Goal: Communication & Community: Answer question/provide support

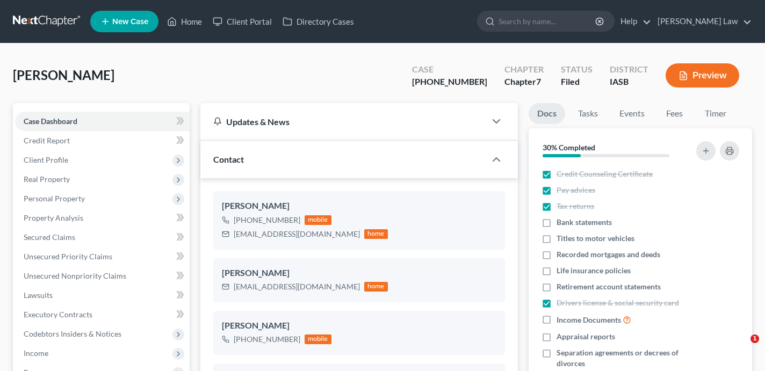
select select "0"
click at [194, 27] on link "Home" at bounding box center [185, 21] width 46 height 19
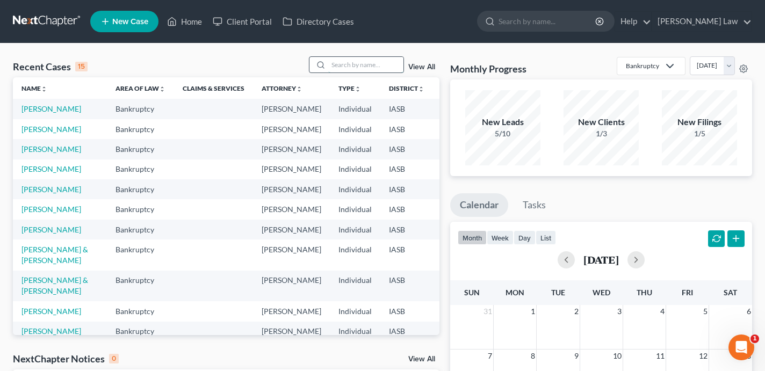
click at [356, 61] on input "search" at bounding box center [365, 65] width 75 height 16
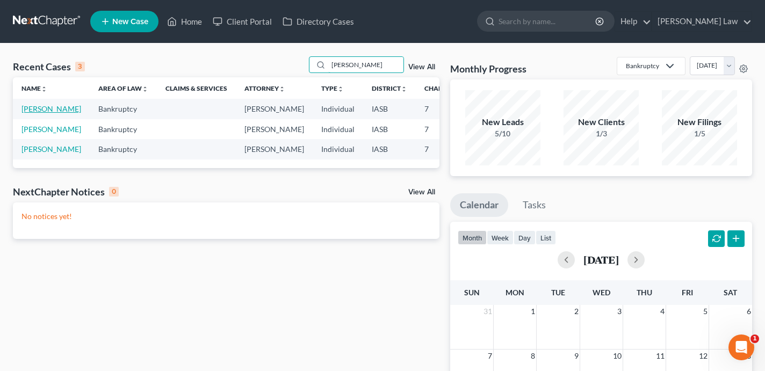
type input "[PERSON_NAME]"
click at [31, 113] on link "[PERSON_NAME]" at bounding box center [51, 108] width 60 height 9
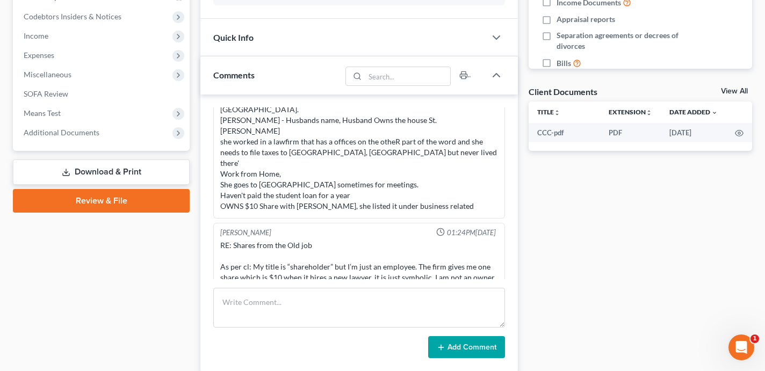
scroll to position [292, 0]
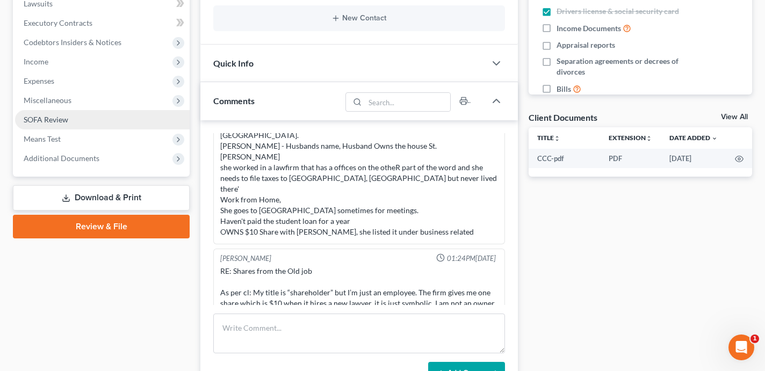
click at [85, 118] on link "SOFA Review" at bounding box center [102, 119] width 175 height 19
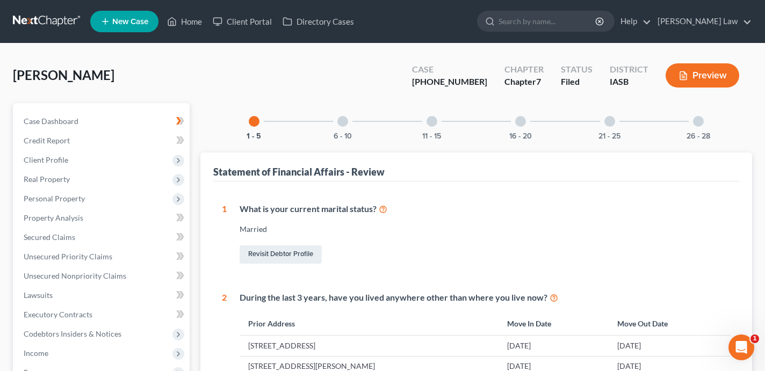
click at [339, 123] on div at bounding box center [343, 121] width 11 height 11
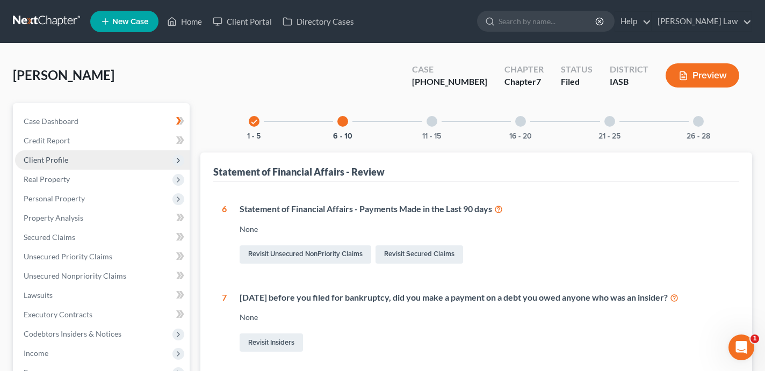
click at [95, 162] on span "Client Profile" at bounding box center [102, 159] width 175 height 19
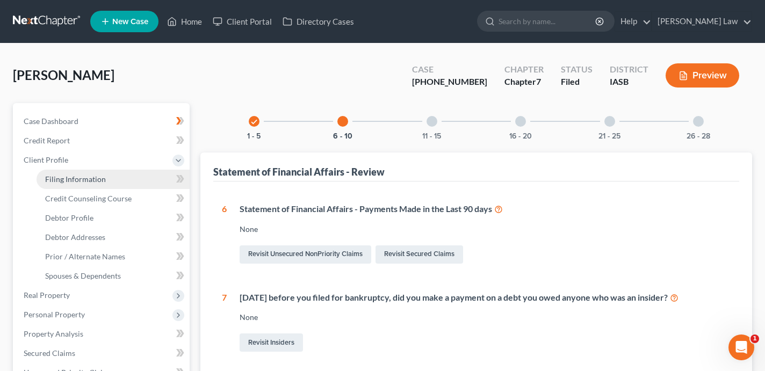
click at [96, 181] on span "Filing Information" at bounding box center [75, 179] width 61 height 9
select select "2"
select select "0"
select select "14"
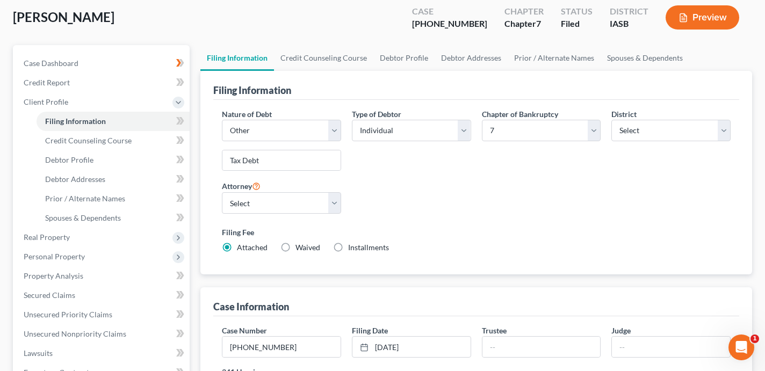
scroll to position [63, 0]
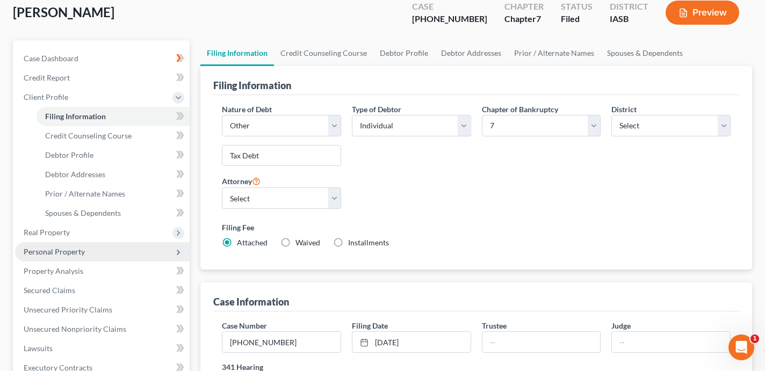
click at [150, 248] on span "Personal Property" at bounding box center [102, 251] width 175 height 19
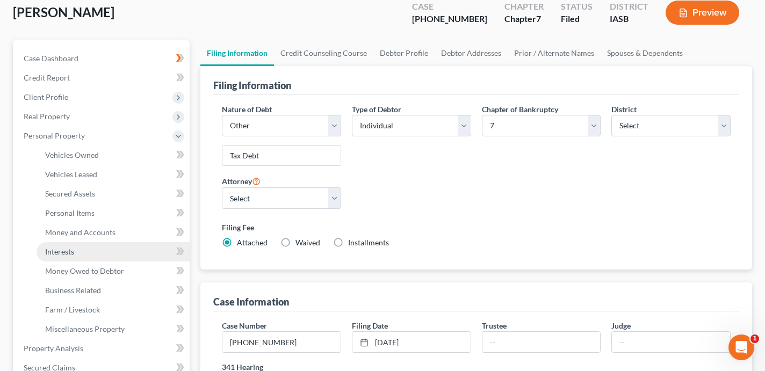
click at [146, 254] on link "Interests" at bounding box center [113, 251] width 153 height 19
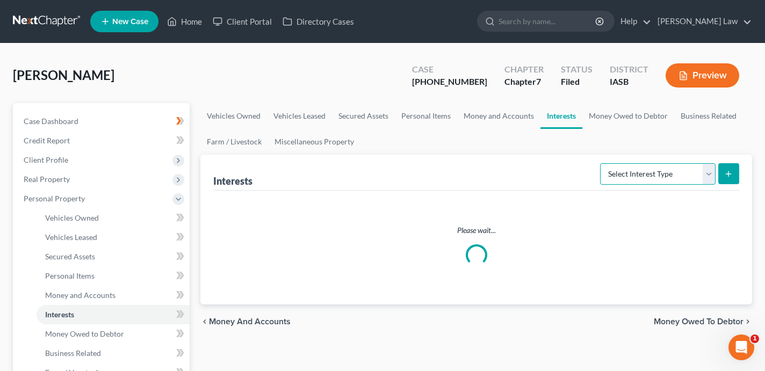
click at [684, 166] on select "Select Interest Type 401K Annuity Bond Education IRA Government Bond Government…" at bounding box center [658, 173] width 116 height 21
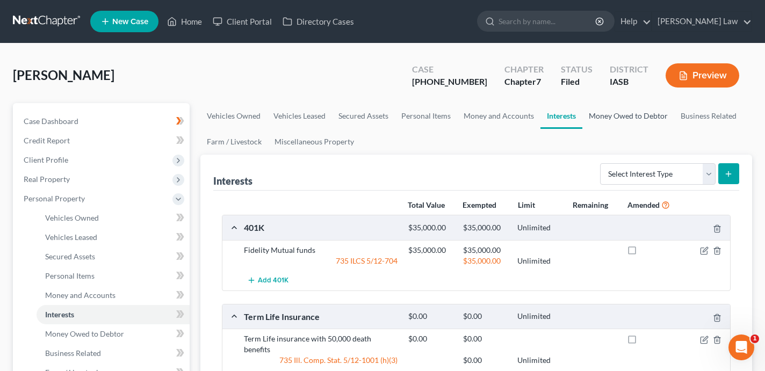
click at [618, 115] on link "Money Owed to Debtor" at bounding box center [629, 116] width 92 height 26
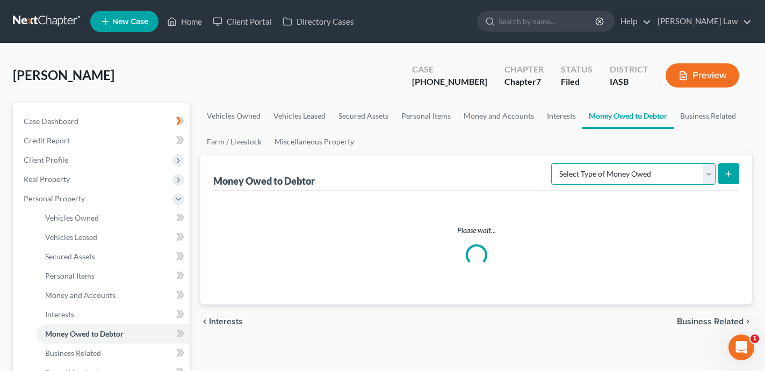
click at [631, 163] on select "Select Type of Money Owed Accounts Receivable Alimony Child Support Claims Agai…" at bounding box center [633, 173] width 164 height 21
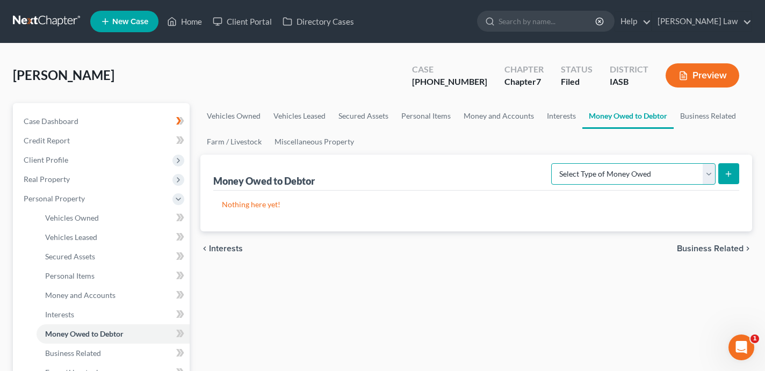
select select "unpaid_wages"
click at [554, 163] on select "Select Type of Money Owed Accounts Receivable Alimony Child Support Claims Agai…" at bounding box center [633, 173] width 164 height 21
click at [729, 177] on icon "submit" at bounding box center [729, 174] width 9 height 9
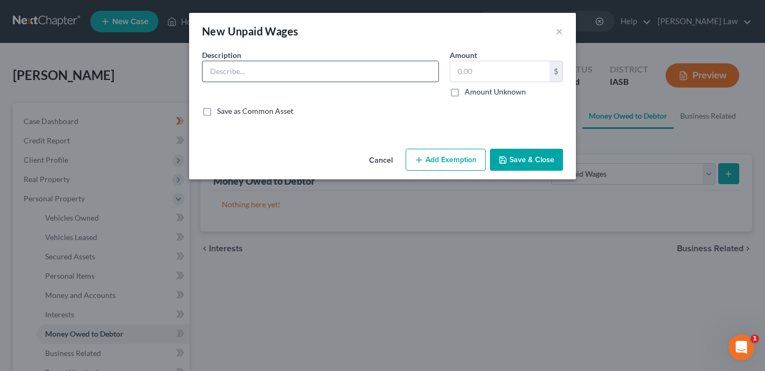
click at [343, 71] on input "text" at bounding box center [321, 71] width 236 height 20
click at [460, 73] on input "text" at bounding box center [499, 71] width 99 height 20
type input "170,000"
click at [306, 71] on input "text" at bounding box center [321, 71] width 236 height 20
paste input "[PERSON_NAME], [PERSON_NAME] & [PERSON_NAME]"
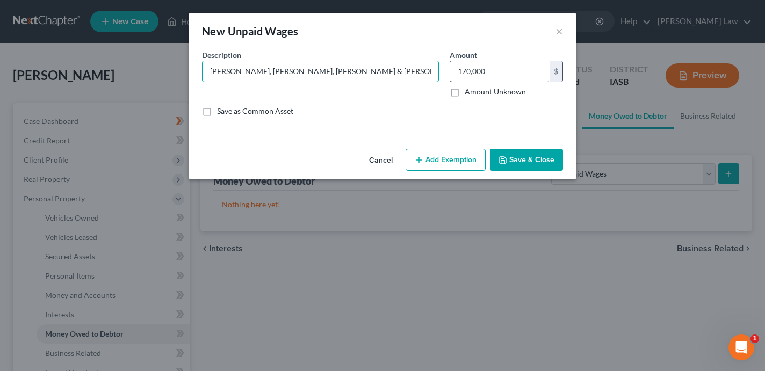
type input "[PERSON_NAME], [PERSON_NAME] & [PERSON_NAME]"
click at [447, 164] on button "Add Exemption" at bounding box center [446, 160] width 80 height 23
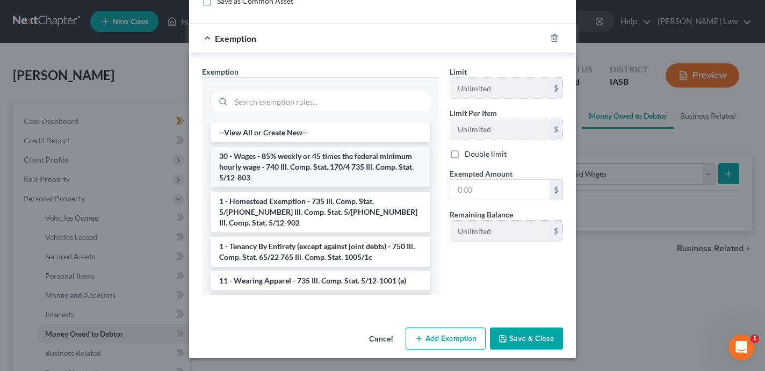
click at [303, 182] on li "30 - Wages - 85% weekly or 45 times the federal minimum hourly wage - 740 Ill. …" at bounding box center [321, 167] width 220 height 41
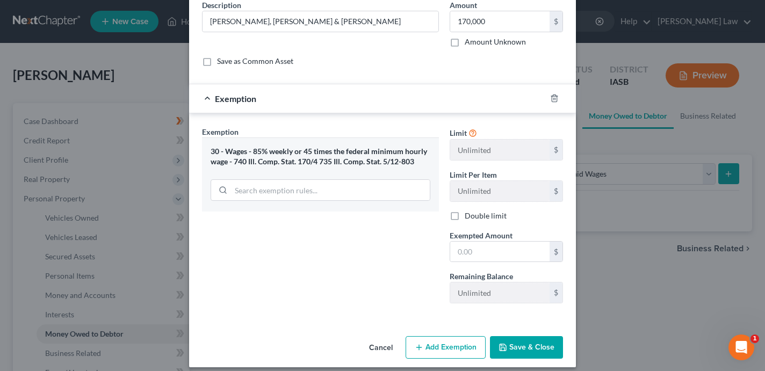
scroll to position [52, 0]
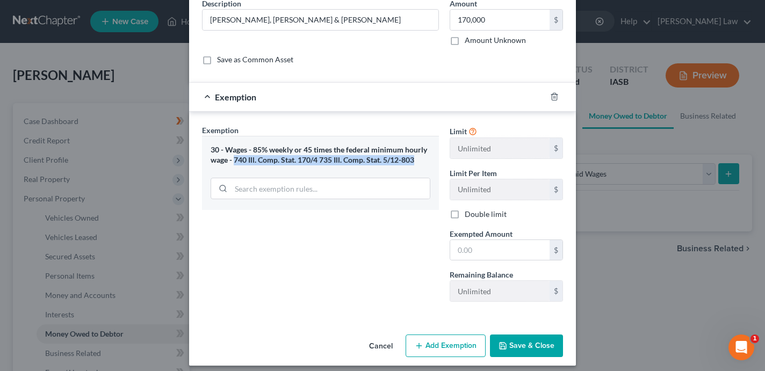
drag, startPoint x: 234, startPoint y: 162, endPoint x: 426, endPoint y: 164, distance: 192.4
click at [426, 164] on div "30 - Wages - 85% weekly or 45 times the federal minimum hourly wage - 740 Ill. …" at bounding box center [321, 155] width 220 height 20
copy div "740 Ill. Comp. Stat. 170/4 735 Ill. Comp. Stat. 5/12-803"
click at [510, 23] on input "170,000" at bounding box center [499, 20] width 99 height 20
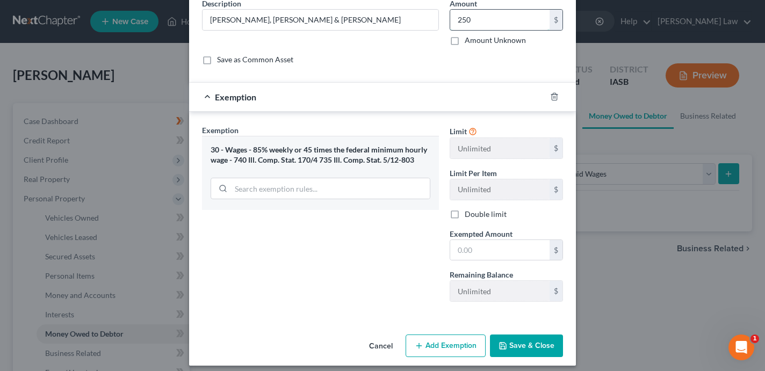
click at [503, 18] on input "250" at bounding box center [499, 20] width 99 height 20
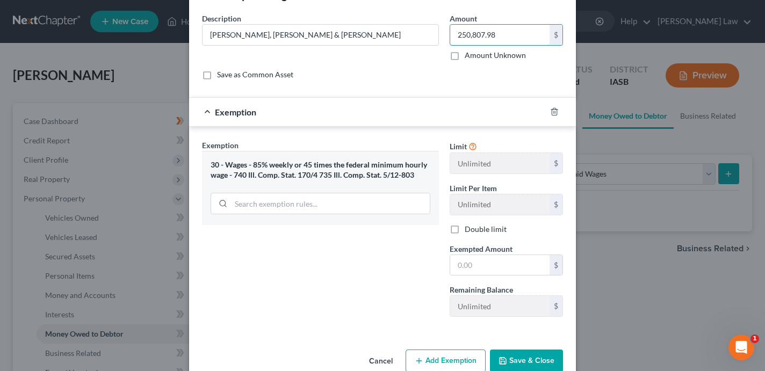
scroll to position [42, 0]
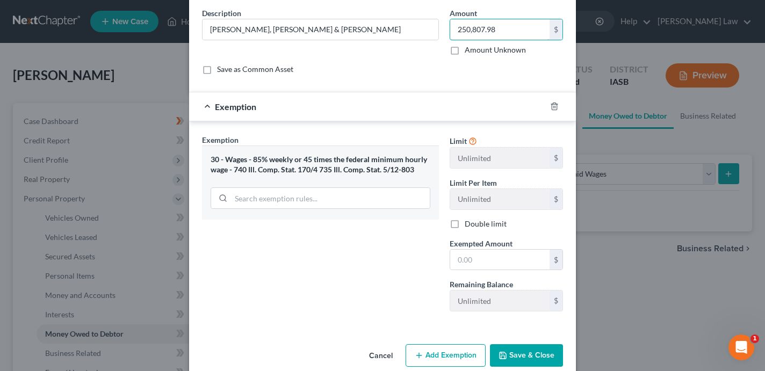
type input "250,807.98"
click at [518, 264] on input "text" at bounding box center [499, 260] width 99 height 20
paste input "213186.78"
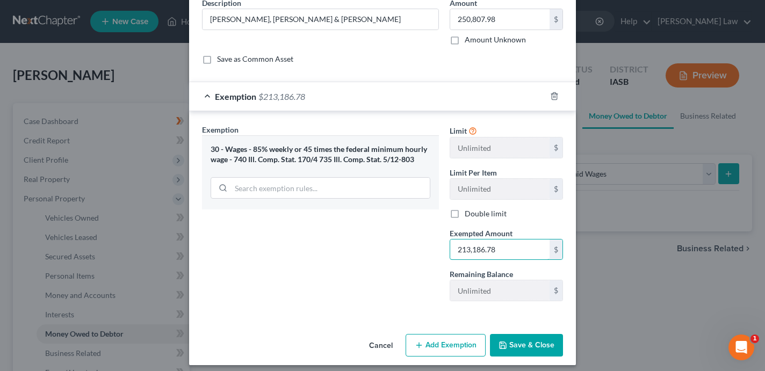
scroll to position [56, 0]
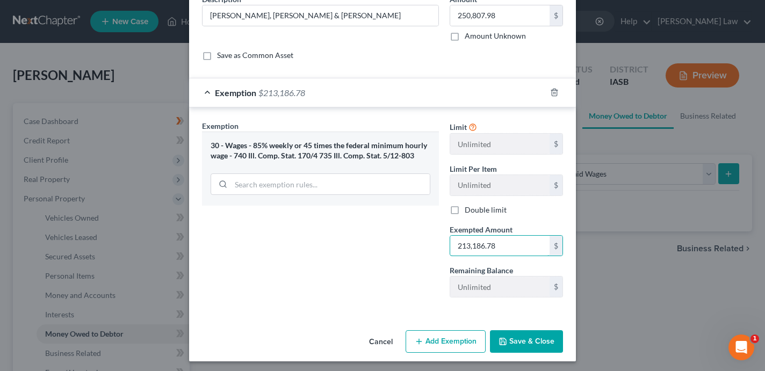
type input "213,186.78"
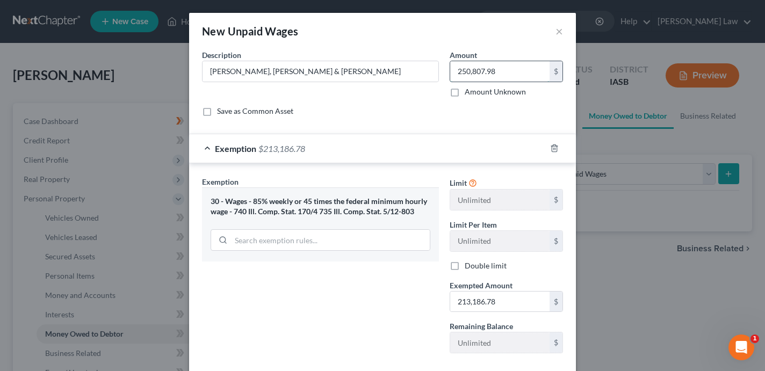
click at [508, 74] on input "250,807.98" at bounding box center [499, 71] width 99 height 20
paste input "170,486.05"
type input "170,486.05"
click at [346, 67] on input "[PERSON_NAME], [PERSON_NAME] & [PERSON_NAME]" at bounding box center [321, 71] width 236 height 20
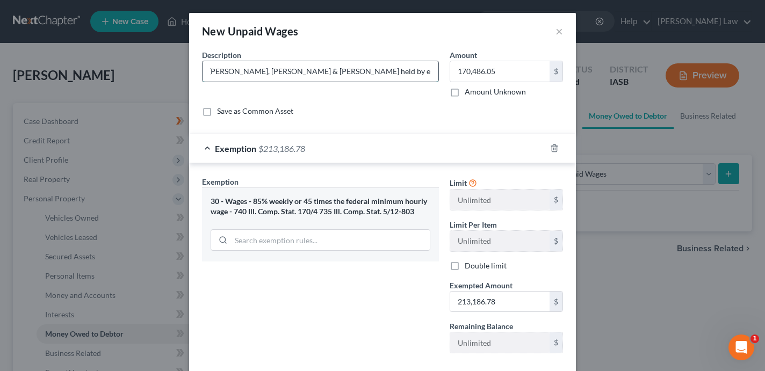
scroll to position [0, 68]
type input "[PERSON_NAME], [PERSON_NAME], [PERSON_NAME] & [PERSON_NAME] held by employer bu…"
click at [503, 297] on input "213,186.78" at bounding box center [499, 302] width 99 height 20
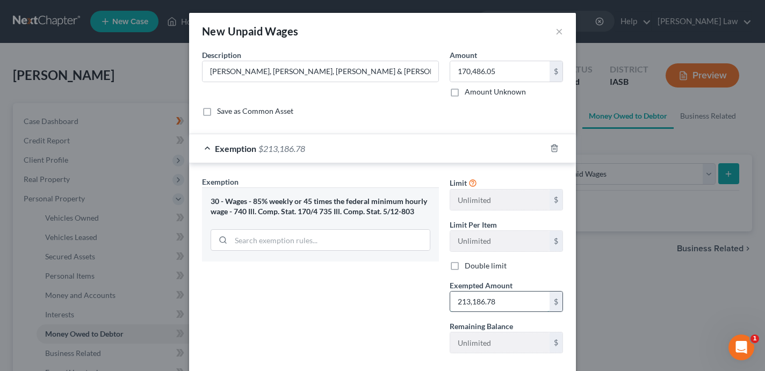
paste input "144913.14"
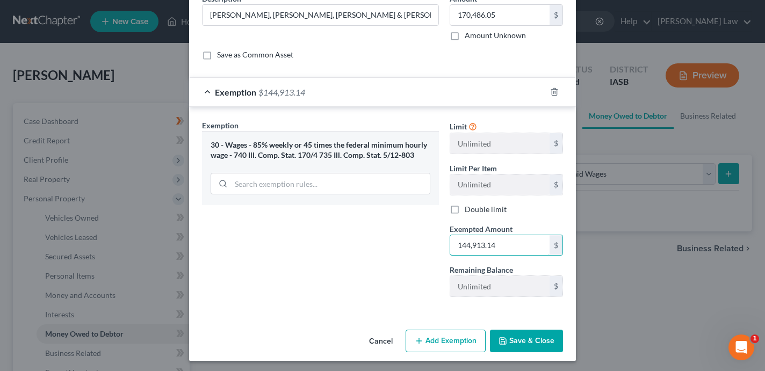
scroll to position [59, 0]
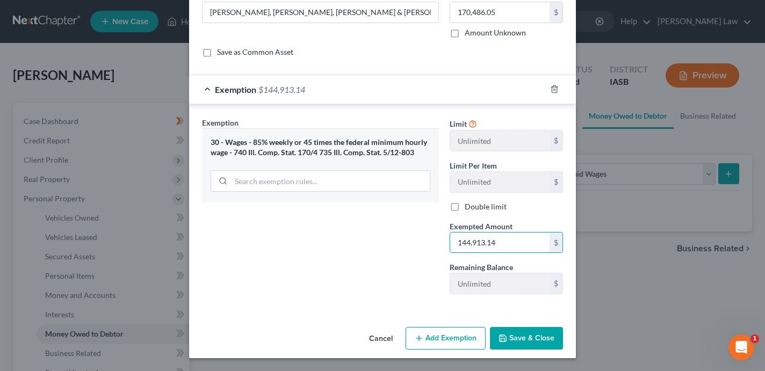
type input "144,913.14"
click at [538, 336] on button "Save & Close" at bounding box center [526, 338] width 73 height 23
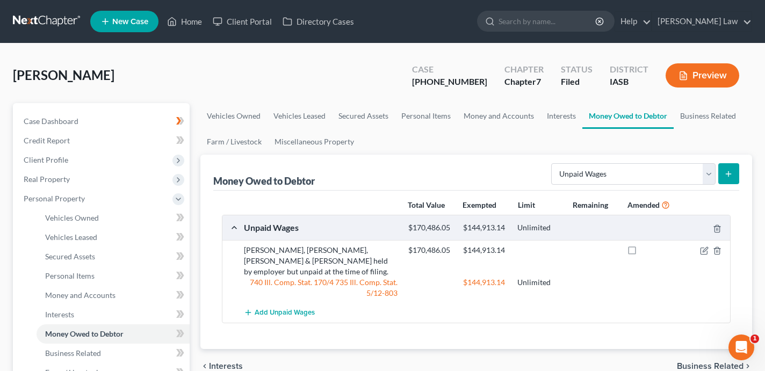
click at [725, 174] on icon "submit" at bounding box center [729, 174] width 9 height 9
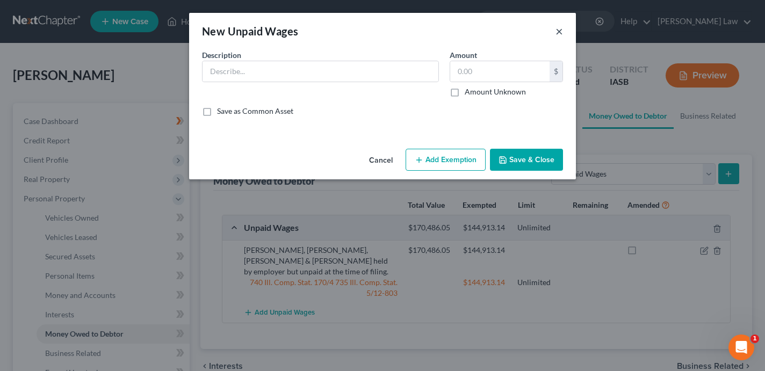
click at [558, 29] on button "×" at bounding box center [560, 31] width 8 height 13
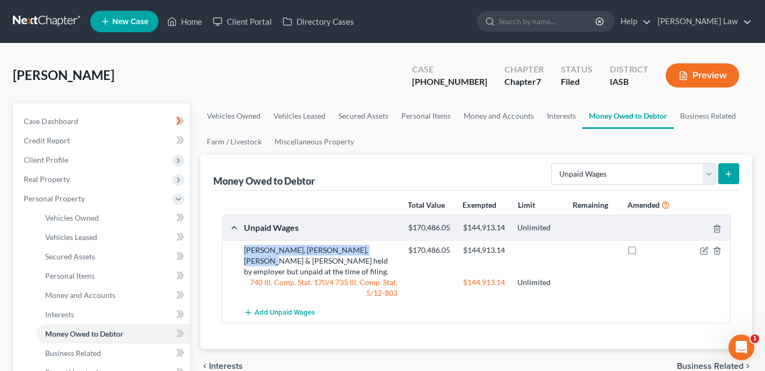
drag, startPoint x: 374, startPoint y: 250, endPoint x: 240, endPoint y: 248, distance: 133.9
click at [240, 248] on div "[PERSON_NAME], [PERSON_NAME], [PERSON_NAME] & [PERSON_NAME] held by employer bu…" at bounding box center [321, 261] width 164 height 32
copy div "[PERSON_NAME], [PERSON_NAME], [PERSON_NAME] & [PERSON_NAME]"
click at [732, 171] on icon "submit" at bounding box center [729, 174] width 9 height 9
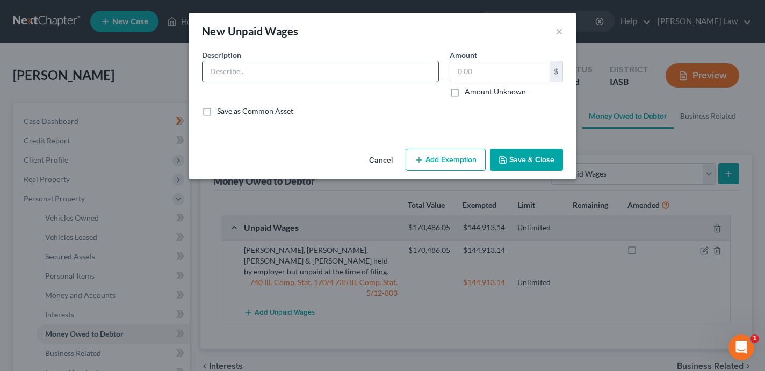
click at [239, 71] on input "text" at bounding box center [321, 71] width 236 height 20
paste input "[PERSON_NAME], [PERSON_NAME], [PERSON_NAME] & [PERSON_NAME]"
click at [209, 75] on input "[PERSON_NAME], [PERSON_NAME] & [PERSON_NAME]" at bounding box center [321, 71] width 236 height 20
click at [339, 72] on input "Uncollected invoice owed to employer [PERSON_NAME], [PERSON_NAME], [PERSON_NAME…" at bounding box center [321, 71] width 236 height 20
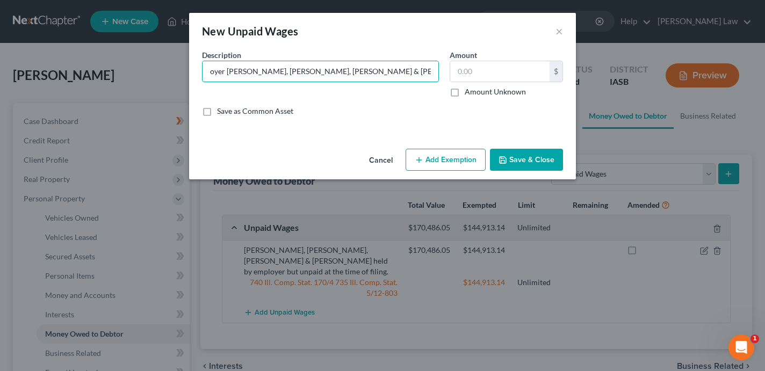
type input "Uncollected invoice owed to employer [PERSON_NAME], [PERSON_NAME], [PERSON_NAME…"
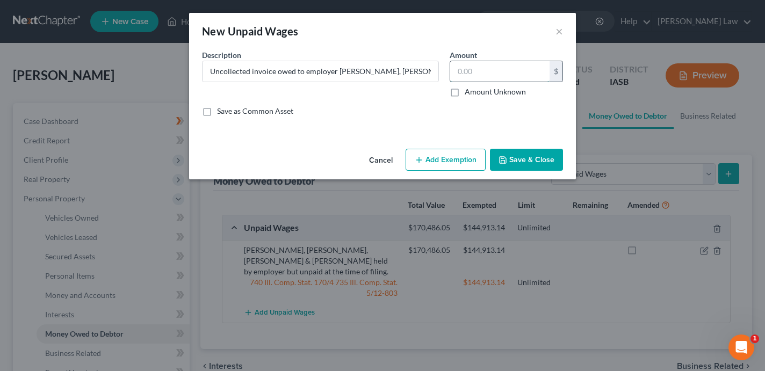
click at [498, 70] on input "text" at bounding box center [499, 71] width 99 height 20
paste input "$80,321.93"
type input "80,321.93"
click at [446, 155] on button "Add Exemption" at bounding box center [446, 160] width 80 height 23
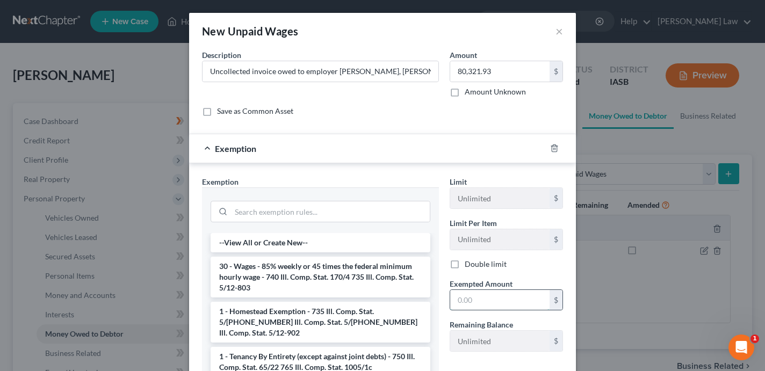
click at [470, 291] on input "text" at bounding box center [499, 300] width 99 height 20
paste input "68273.64"
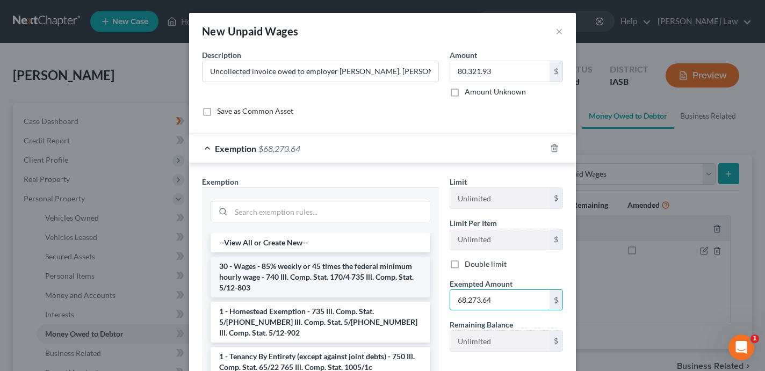
type input "68,273.64"
click at [353, 274] on li "30 - Wages - 85% weekly or 45 times the federal minimum hourly wage - 740 Ill. …" at bounding box center [321, 277] width 220 height 41
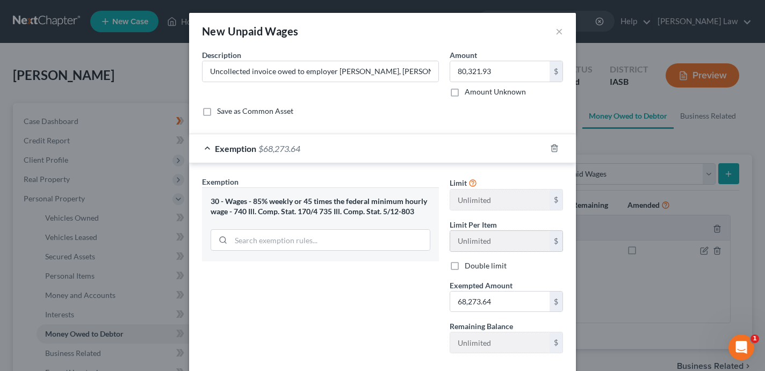
scroll to position [59, 0]
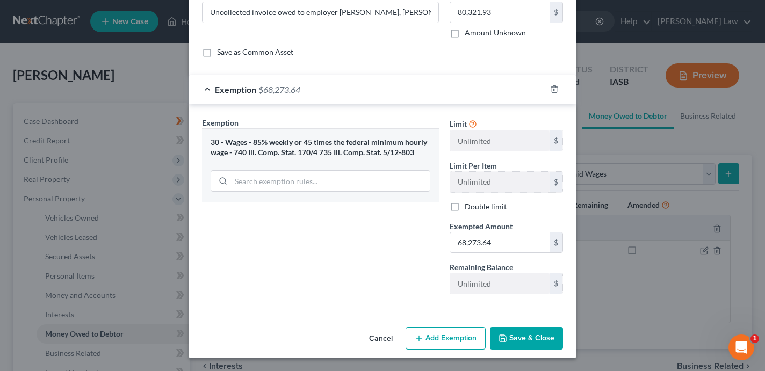
click at [521, 342] on button "Save & Close" at bounding box center [526, 338] width 73 height 23
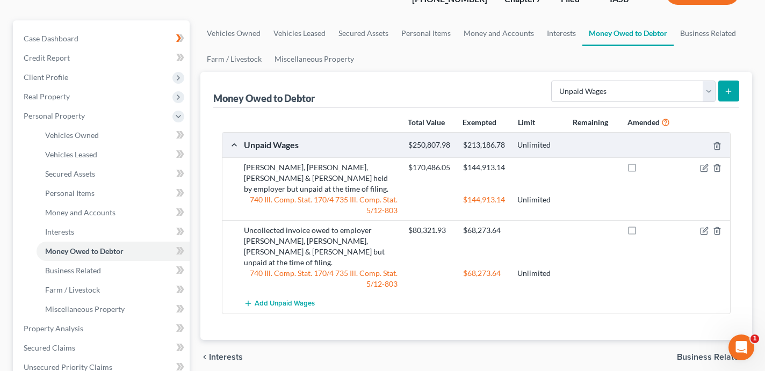
scroll to position [0, 0]
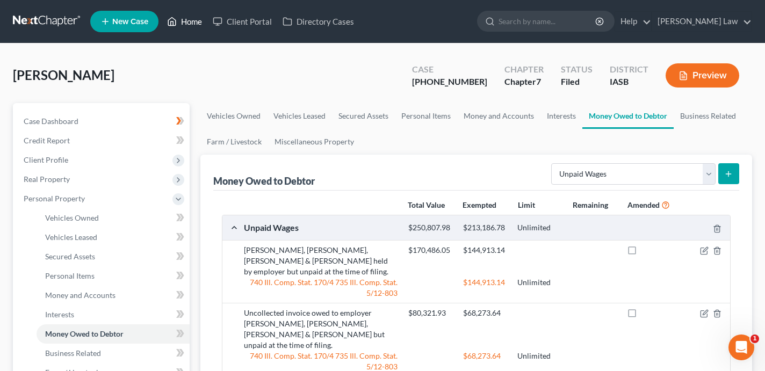
click at [196, 23] on link "Home" at bounding box center [185, 21] width 46 height 19
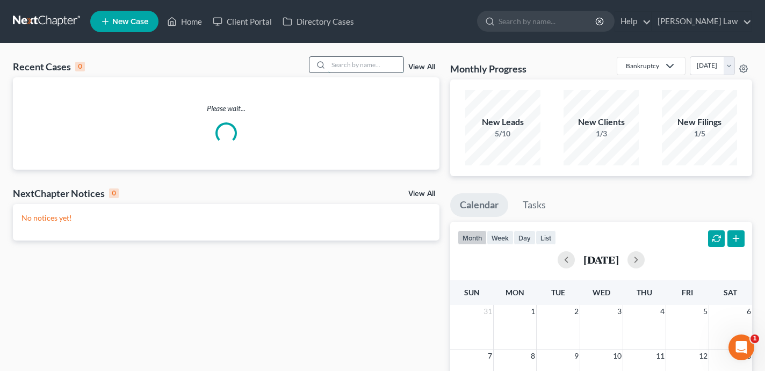
click at [352, 66] on input "search" at bounding box center [365, 65] width 75 height 16
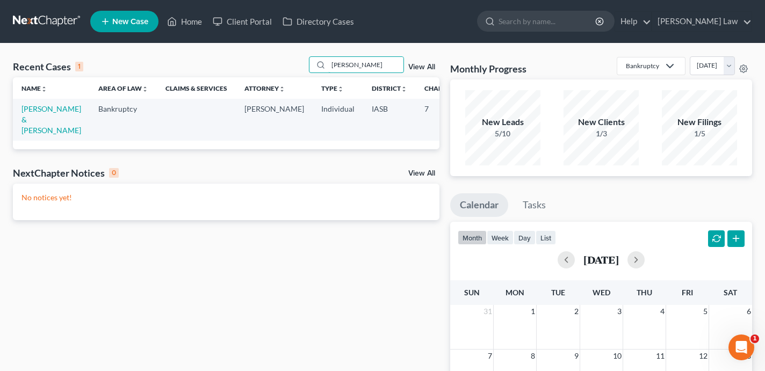
type input "[PERSON_NAME]"
click at [40, 125] on td "[PERSON_NAME] & [PERSON_NAME]" at bounding box center [51, 119] width 77 height 41
click at [40, 132] on link "[PERSON_NAME] & [PERSON_NAME]" at bounding box center [51, 119] width 60 height 31
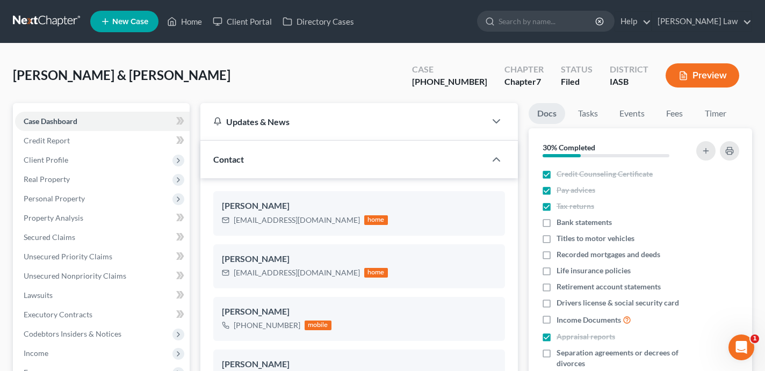
scroll to position [4585, 0]
drag, startPoint x: 489, startPoint y: 82, endPoint x: 437, endPoint y: 82, distance: 52.1
click at [437, 82] on div "Case [PHONE_NUMBER]" at bounding box center [450, 77] width 92 height 32
copy div "[PHONE_NUMBER]"
click at [184, 22] on link "Home" at bounding box center [185, 21] width 46 height 19
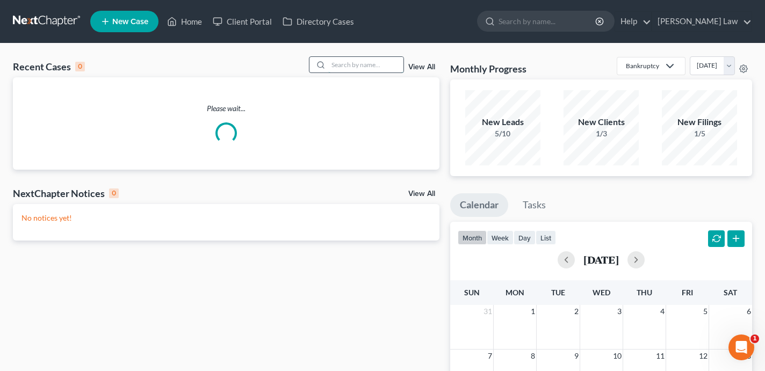
click at [350, 64] on input "search" at bounding box center [365, 65] width 75 height 16
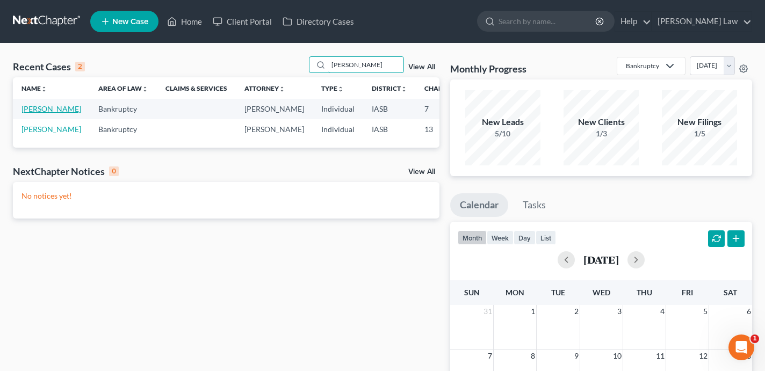
type input "[PERSON_NAME]"
click at [30, 113] on link "[PERSON_NAME]" at bounding box center [51, 108] width 60 height 9
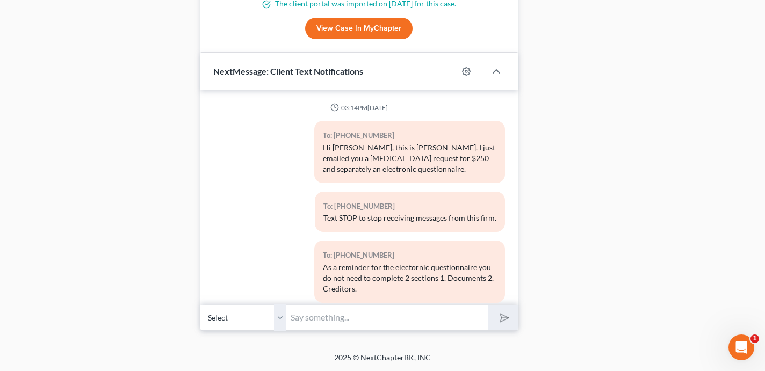
scroll to position [389, 0]
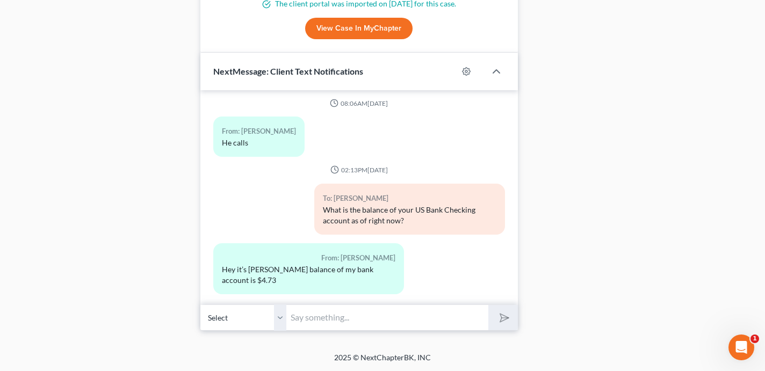
click at [393, 319] on input "text" at bounding box center [387, 318] width 202 height 26
paste input "[URL][DOMAIN_NAME]"
type input "[URL][DOMAIN_NAME]"
click at [489, 305] on button "submit" at bounding box center [504, 317] width 30 height 25
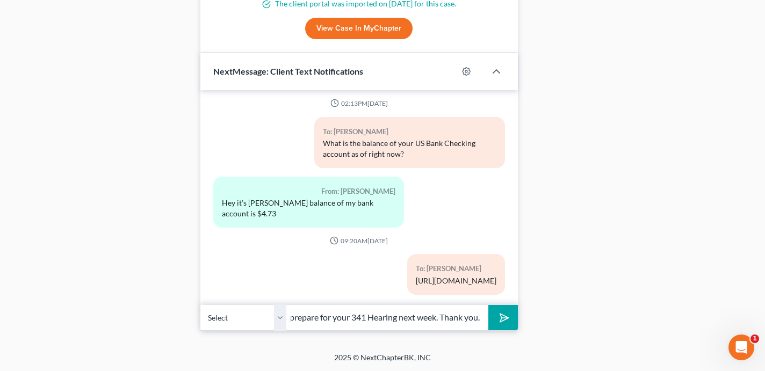
scroll to position [0, 259]
type input "Please schedule a phone consultation with me no later than 9/24 to prepare for …"
click at [489, 305] on button "submit" at bounding box center [504, 317] width 30 height 25
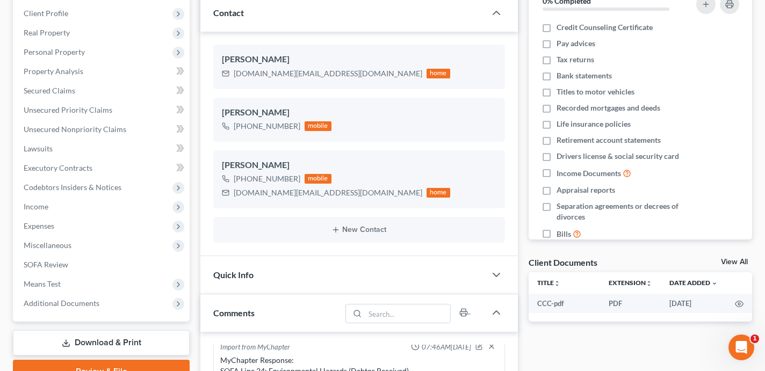
scroll to position [0, 0]
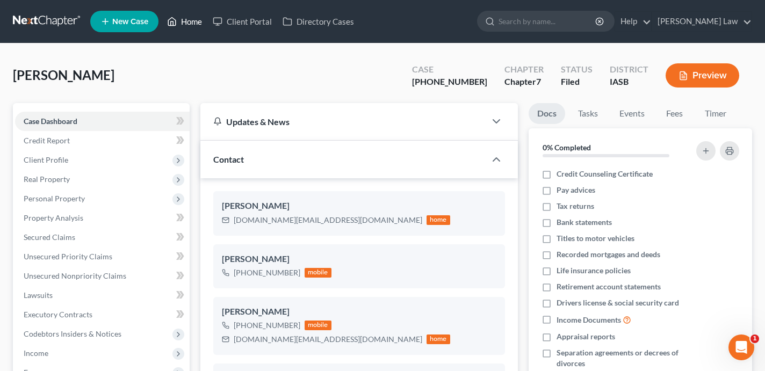
click at [187, 18] on link "Home" at bounding box center [185, 21] width 46 height 19
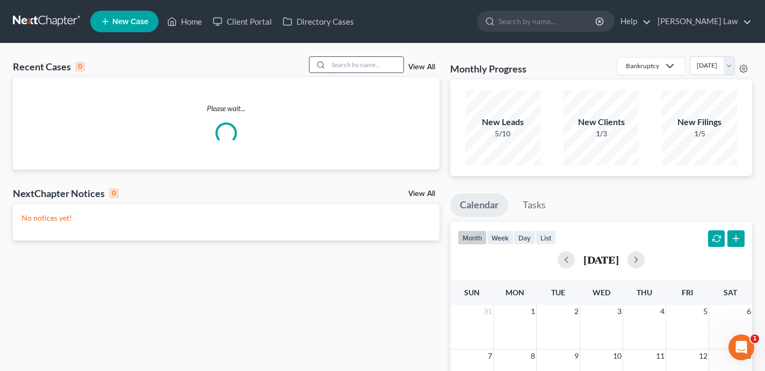
click at [351, 70] on input "search" at bounding box center [365, 65] width 75 height 16
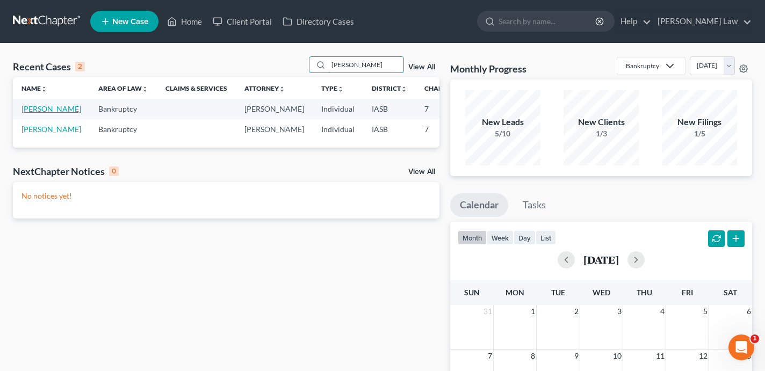
type input "[PERSON_NAME]"
click at [27, 113] on link "[PERSON_NAME]" at bounding box center [51, 108] width 60 height 9
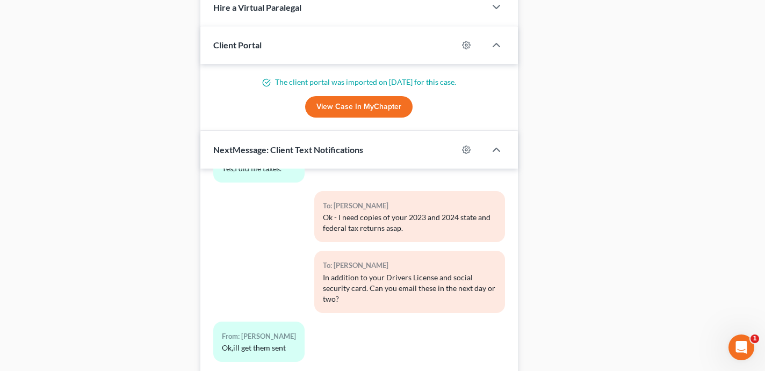
scroll to position [847, 0]
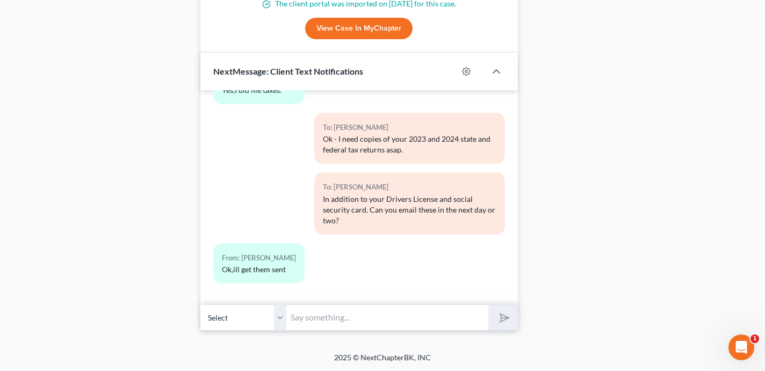
click at [349, 317] on input "text" at bounding box center [387, 318] width 202 height 26
paste input "[URL][DOMAIN_NAME]"
type input "[URL][DOMAIN_NAME]"
click at [489, 305] on button "submit" at bounding box center [504, 317] width 30 height 25
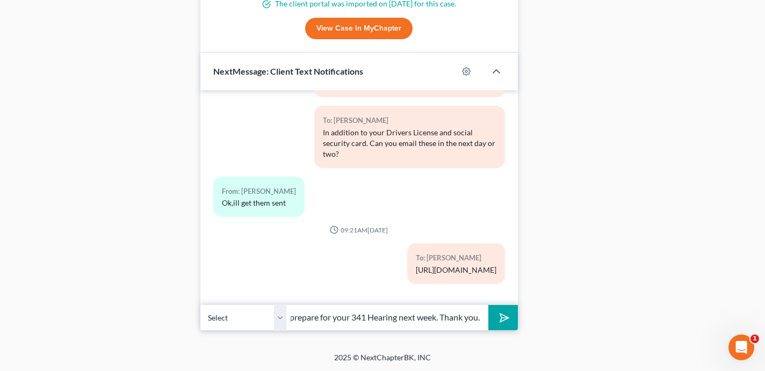
scroll to position [0, 259]
type input "Please schedule a phone consultation with me no later than 9/22 to prepare for …"
click at [489, 305] on button "submit" at bounding box center [504, 317] width 30 height 25
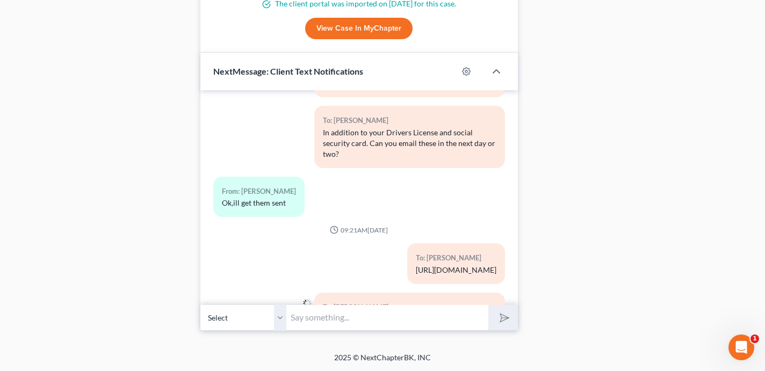
scroll to position [1971, 0]
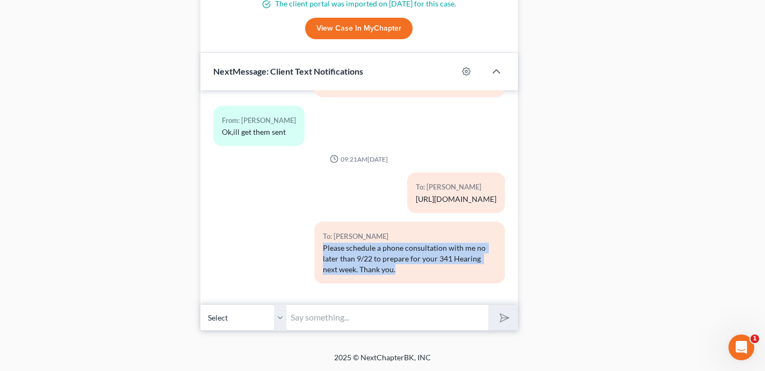
drag, startPoint x: 383, startPoint y: 272, endPoint x: 314, endPoint y: 247, distance: 73.3
click at [314, 247] on div "To: [PERSON_NAME] Please schedule a phone consultation with me no later than 9/…" at bounding box center [409, 253] width 191 height 62
copy div "Please schedule a phone consultation with me no later than 9/22 to prepare for …"
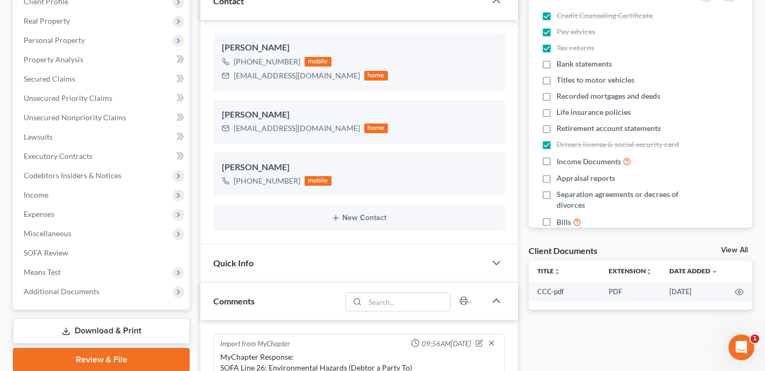
scroll to position [0, 0]
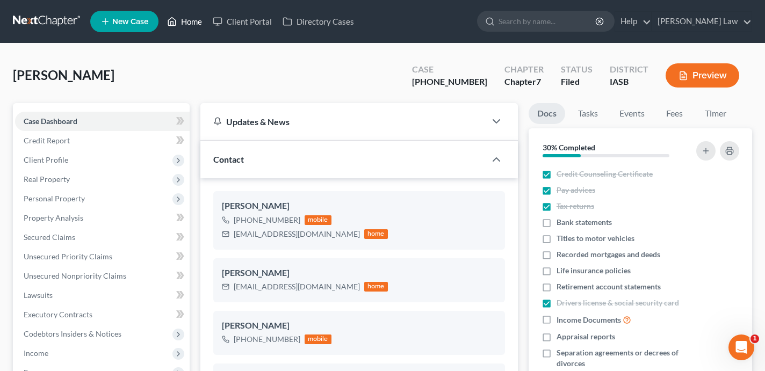
click at [195, 24] on link "Home" at bounding box center [185, 21] width 46 height 19
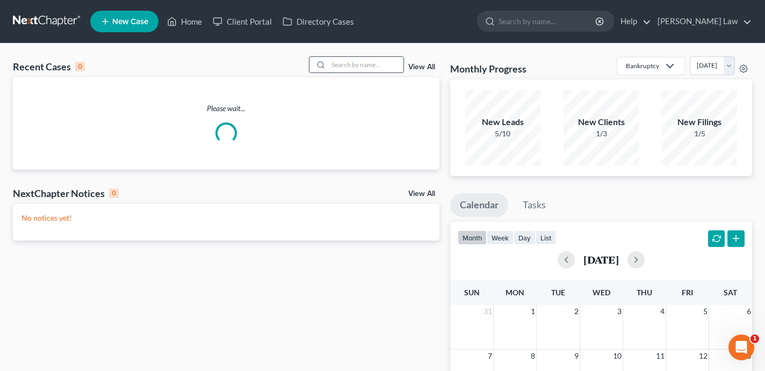
click at [363, 62] on input "search" at bounding box center [365, 65] width 75 height 16
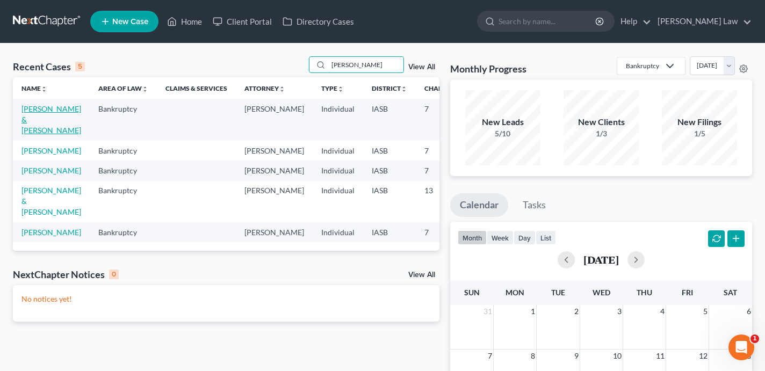
type input "[PERSON_NAME]"
click at [37, 135] on link "[PERSON_NAME] & [PERSON_NAME]" at bounding box center [51, 119] width 60 height 31
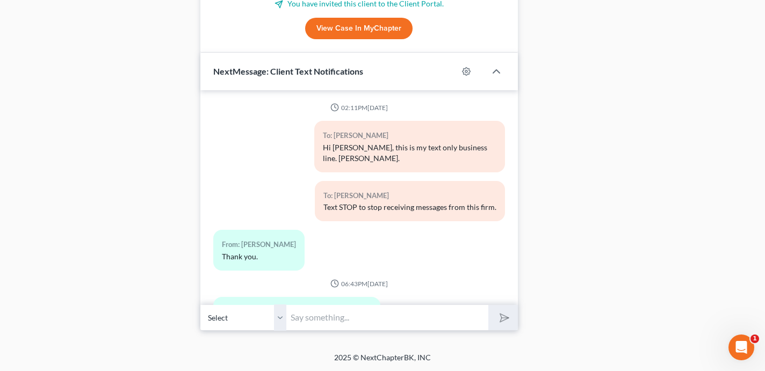
scroll to position [4585, 0]
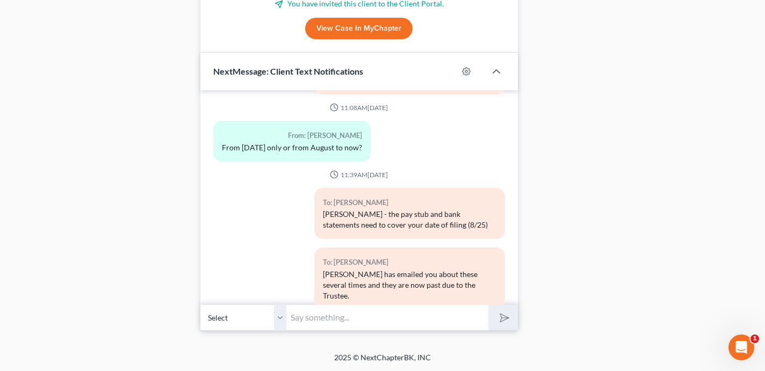
click at [362, 317] on input "text" at bounding box center [387, 318] width 202 height 26
paste input "Please schedule a phone consultation with me no later than 9/22 to prepare for …"
type input "Please schedule a phone consultation with me no later than 9/22 to prepare for …"
click at [508, 318] on icon "submit" at bounding box center [501, 318] width 15 height 15
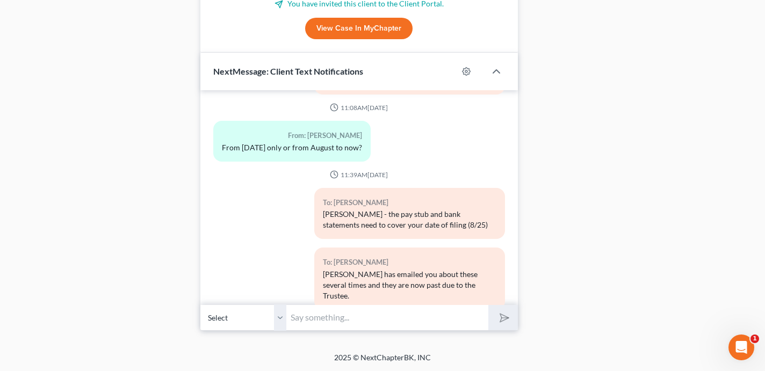
scroll to position [4673, 0]
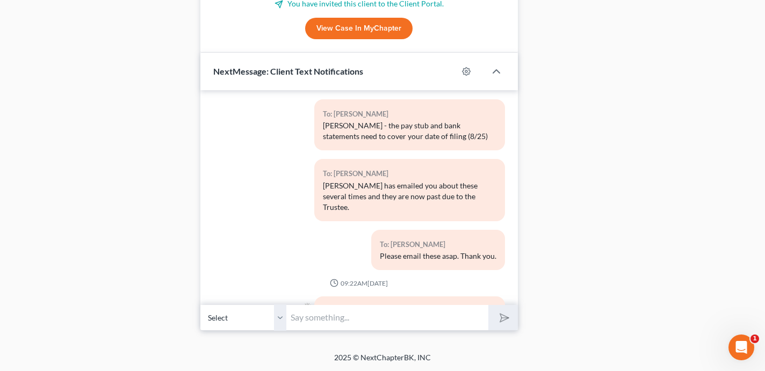
click at [382, 320] on input "text" at bounding box center [387, 318] width 202 height 26
paste input "[URL][DOMAIN_NAME]"
type input "[URL][DOMAIN_NAME]"
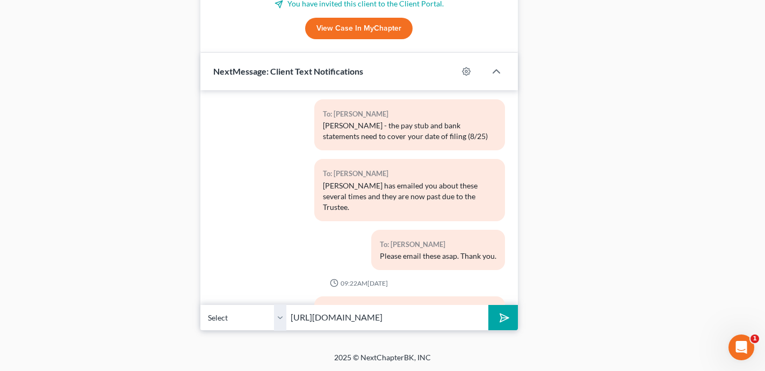
click at [511, 320] on button "submit" at bounding box center [504, 317] width 30 height 25
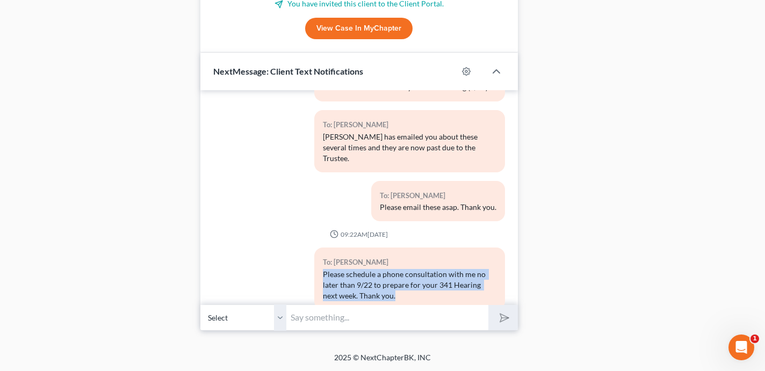
drag, startPoint x: 389, startPoint y: 219, endPoint x: 320, endPoint y: 199, distance: 71.5
click at [320, 248] on div "To: [PERSON_NAME] Please schedule a phone consultation with me no later than 9/…" at bounding box center [409, 279] width 191 height 62
copy div "Please schedule a phone consultation with me no later than 9/22 to prepare for …"
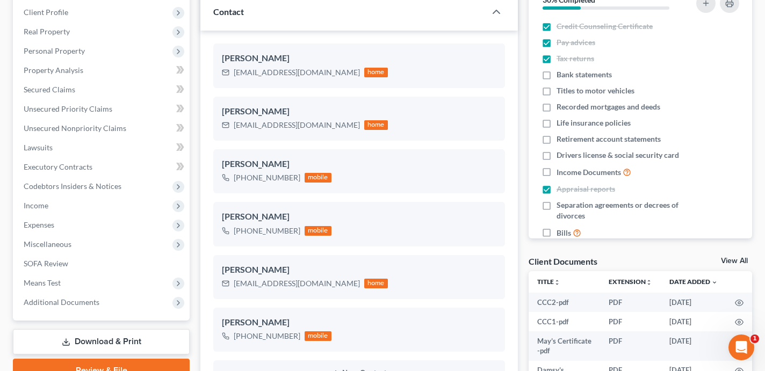
scroll to position [0, 0]
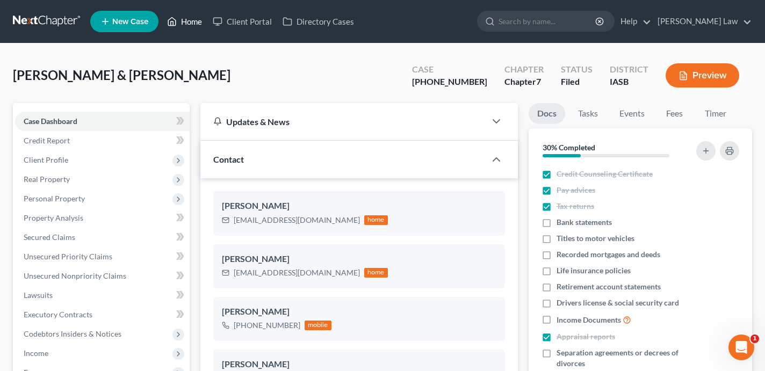
click at [190, 23] on link "Home" at bounding box center [185, 21] width 46 height 19
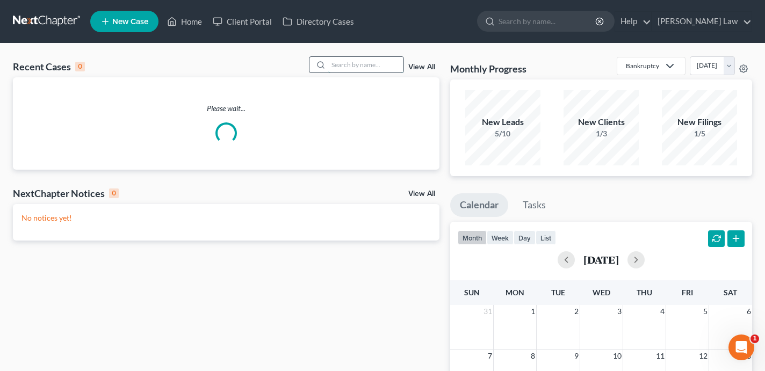
click at [350, 67] on input "search" at bounding box center [365, 65] width 75 height 16
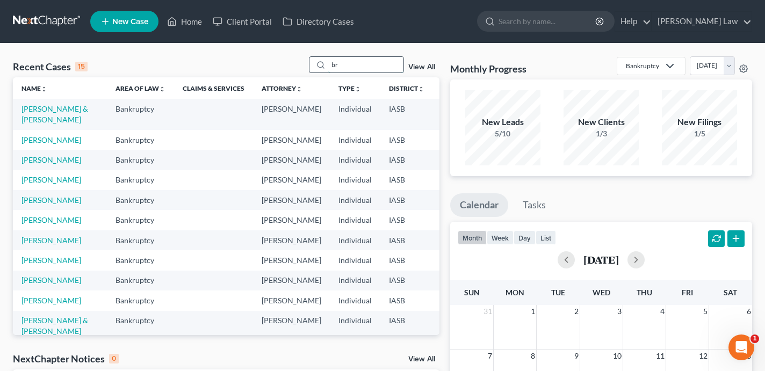
type input "b"
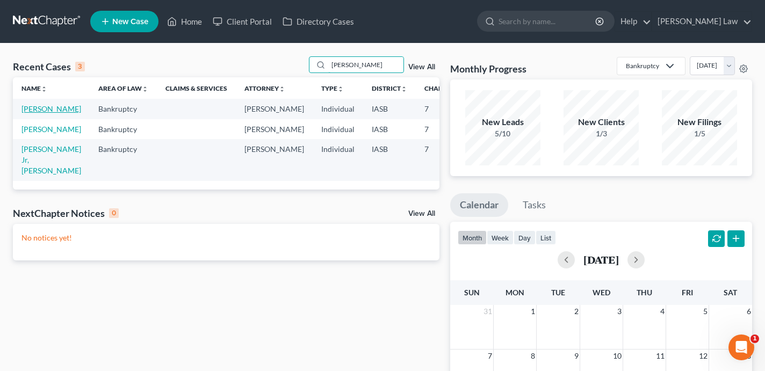
type input "[PERSON_NAME]"
click at [35, 113] on link "[PERSON_NAME]" at bounding box center [51, 108] width 60 height 9
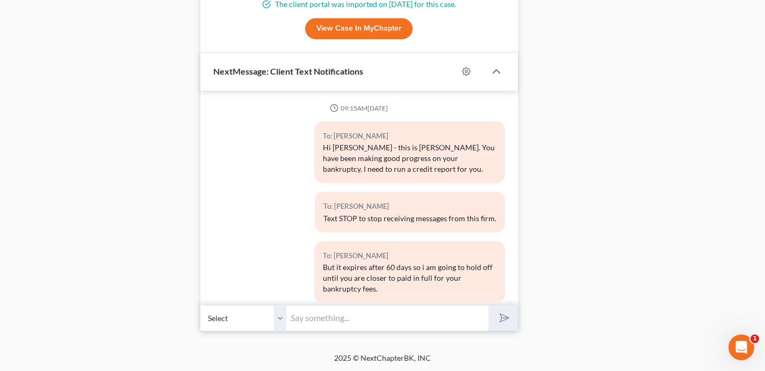
scroll to position [576, 0]
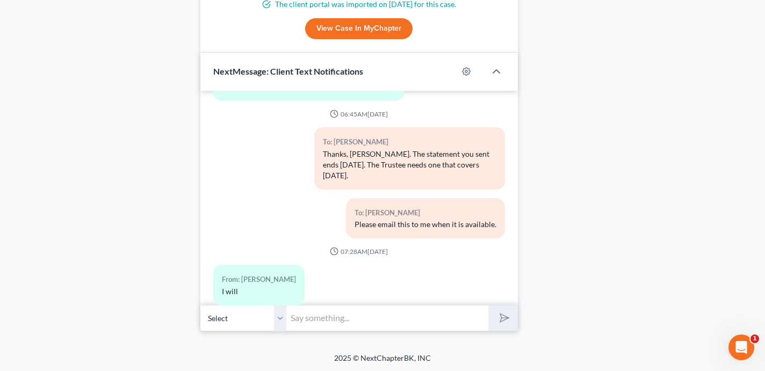
click at [312, 322] on input "text" at bounding box center [387, 318] width 202 height 26
paste input "Please schedule a phone consultation with me no later than 9/22 to prepare for …"
type input "Please schedule a phone consultation with me no later than 9/22 to prepare for …"
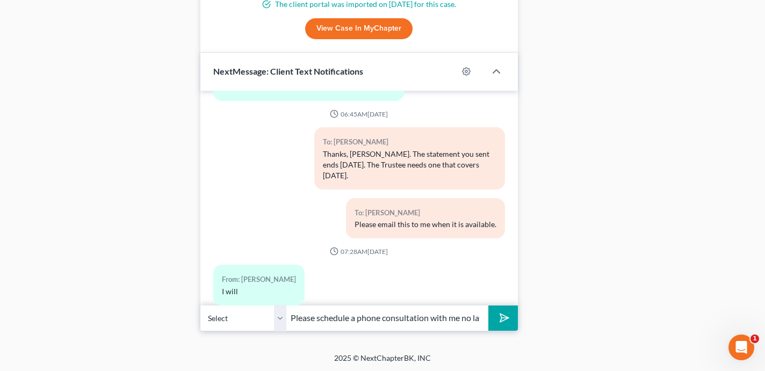
click at [504, 312] on icon "submit" at bounding box center [501, 318] width 15 height 15
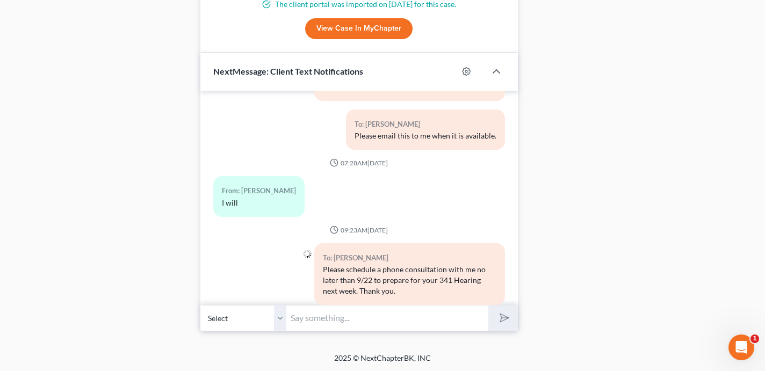
click at [346, 320] on input "text" at bounding box center [387, 318] width 202 height 26
paste input "[URL][DOMAIN_NAME]"
type input "[URL][DOMAIN_NAME]"
click at [489, 306] on button "submit" at bounding box center [504, 318] width 30 height 25
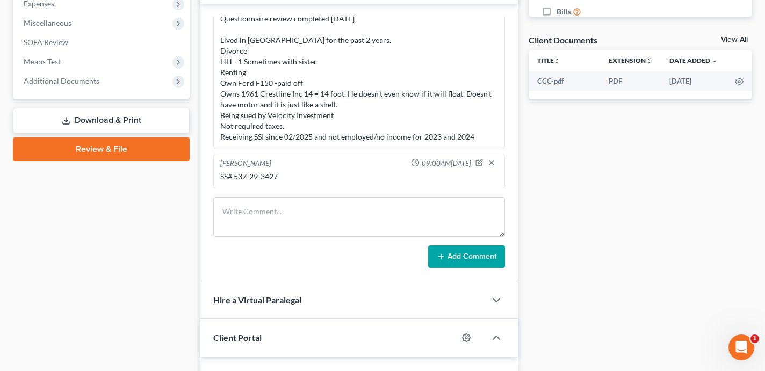
scroll to position [741, 0]
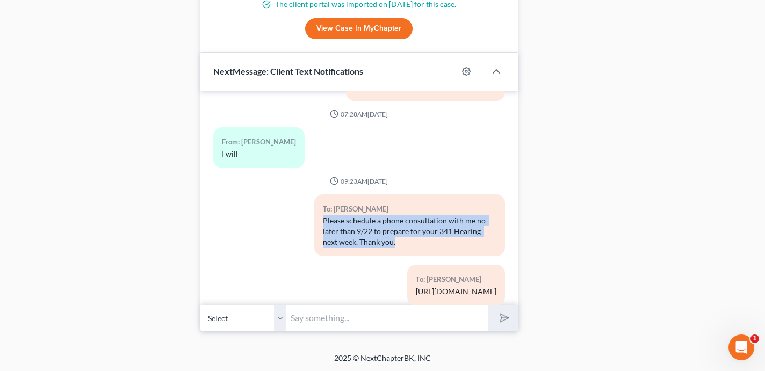
drag, startPoint x: 389, startPoint y: 223, endPoint x: 310, endPoint y: 195, distance: 84.0
click at [310, 195] on div "To: [PERSON_NAME] Please schedule a phone consultation with me no later than 9/…" at bounding box center [410, 230] width 202 height 70
copy div "Please schedule a phone consultation with me no later than 9/22 to prepare for …"
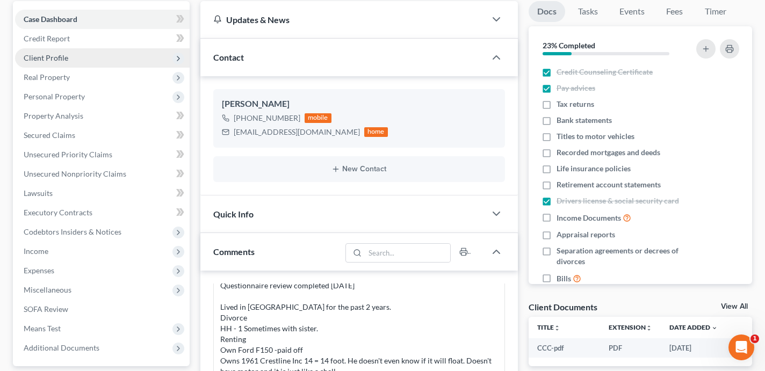
scroll to position [0, 0]
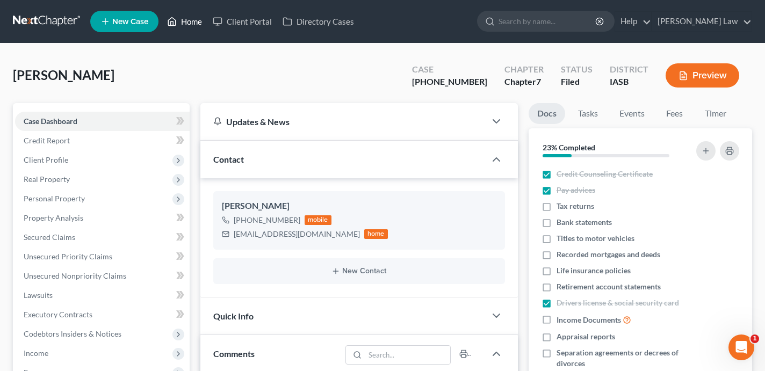
click at [198, 17] on link "Home" at bounding box center [185, 21] width 46 height 19
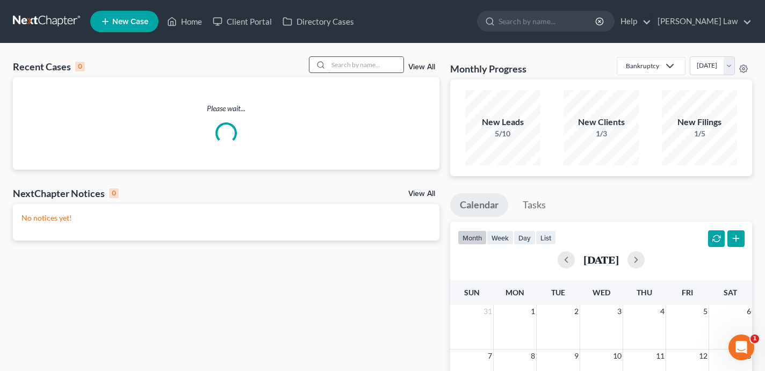
click at [339, 67] on input "search" at bounding box center [365, 65] width 75 height 16
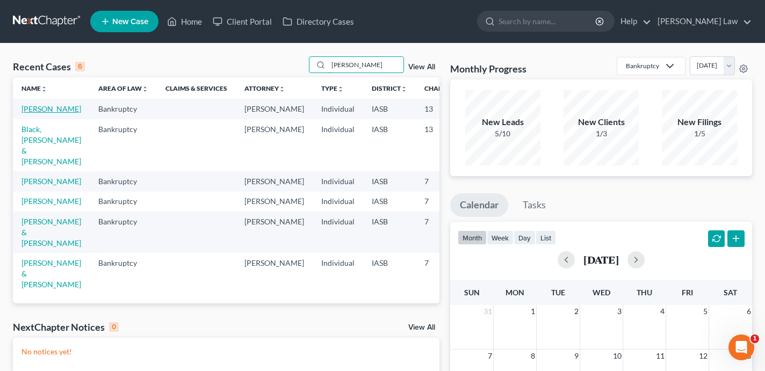
type input "[PERSON_NAME]"
click at [32, 113] on link "[PERSON_NAME]" at bounding box center [51, 108] width 60 height 9
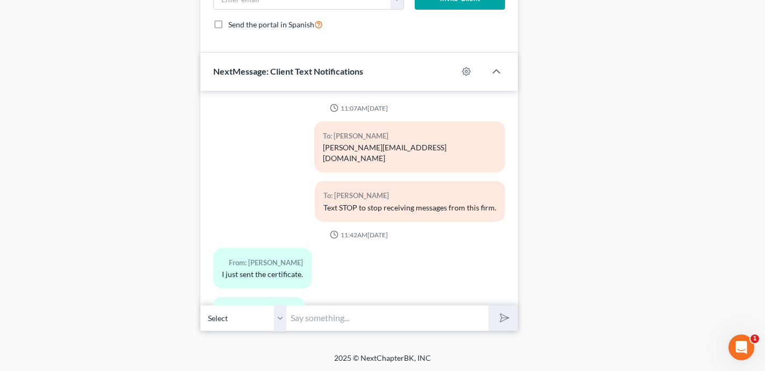
scroll to position [2506, 0]
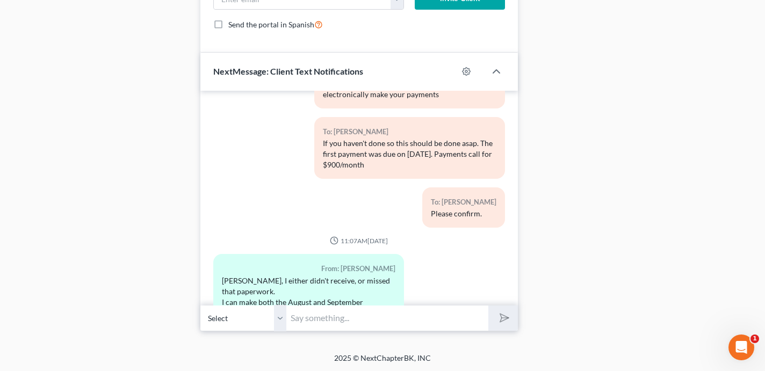
click at [338, 320] on input "text" at bounding box center [387, 318] width 202 height 26
paste input "Please schedule a phone consultation with me no later than 9/22 to prepare for …"
type input "Please schedule a phone consultation with me no later than 9/22 to prepare for …"
click at [489, 306] on button "submit" at bounding box center [504, 318] width 30 height 25
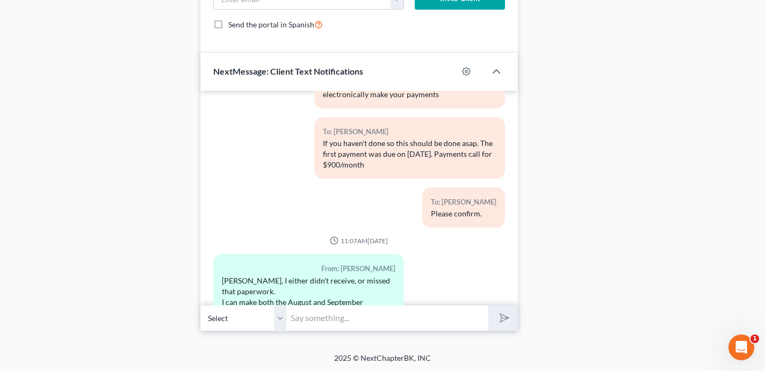
scroll to position [2595, 0]
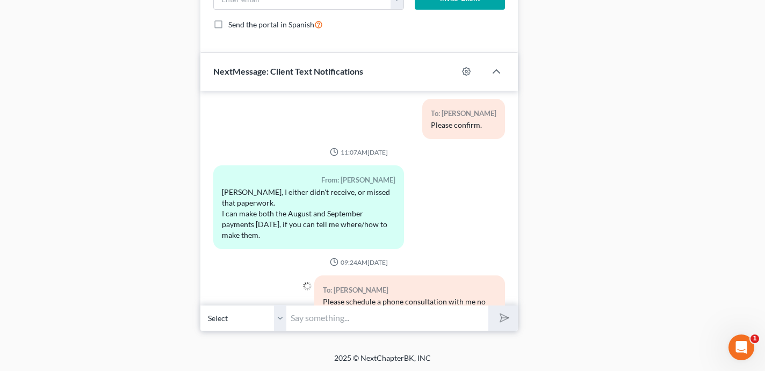
paste input "[URL][DOMAIN_NAME]"
type input "[URL][DOMAIN_NAME]"
click at [489, 306] on button "submit" at bounding box center [504, 318] width 30 height 25
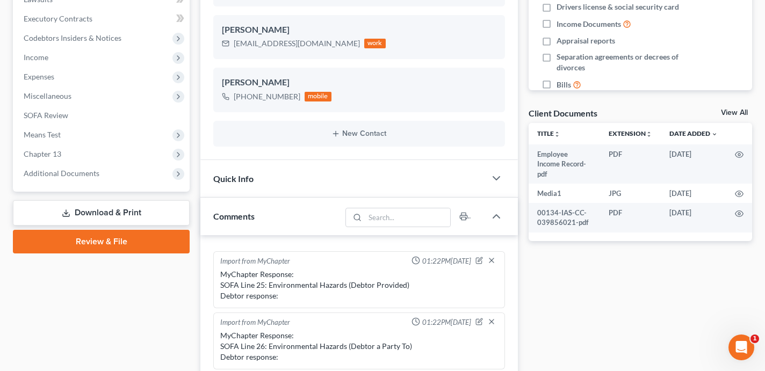
scroll to position [0, 0]
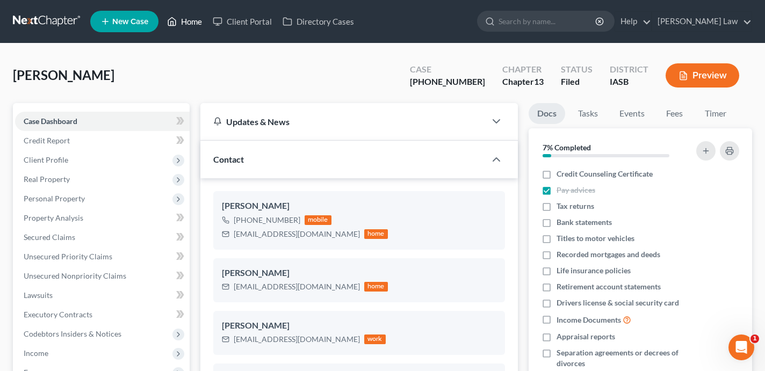
click at [200, 18] on link "Home" at bounding box center [185, 21] width 46 height 19
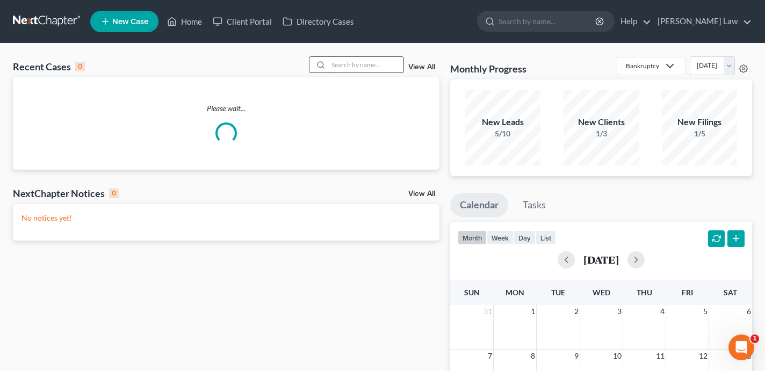
click at [370, 61] on input "search" at bounding box center [365, 65] width 75 height 16
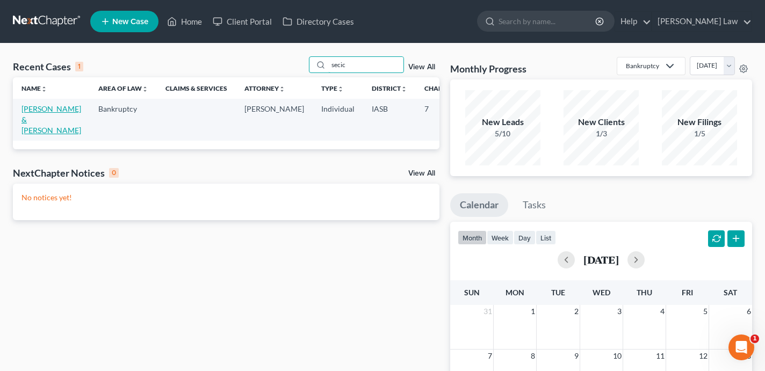
type input "secic"
click at [26, 130] on link "[PERSON_NAME] & [PERSON_NAME]" at bounding box center [51, 119] width 60 height 31
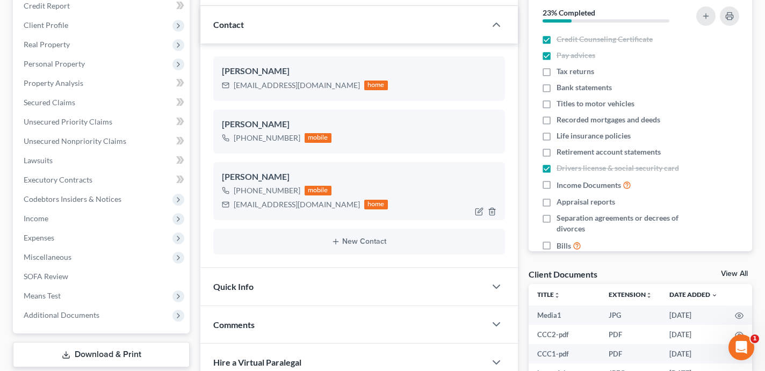
scroll to position [185, 0]
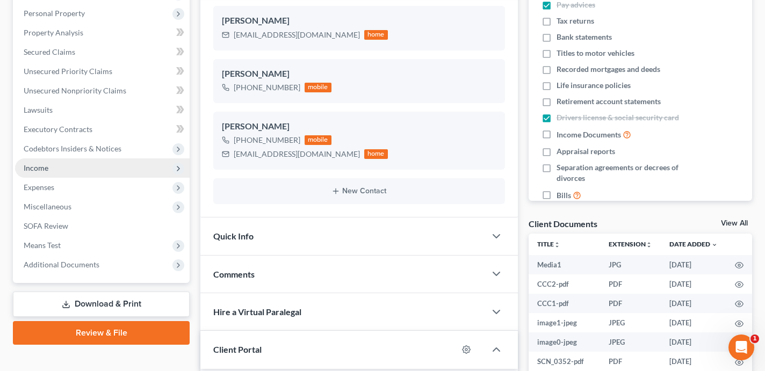
click at [92, 171] on span "Income" at bounding box center [102, 168] width 175 height 19
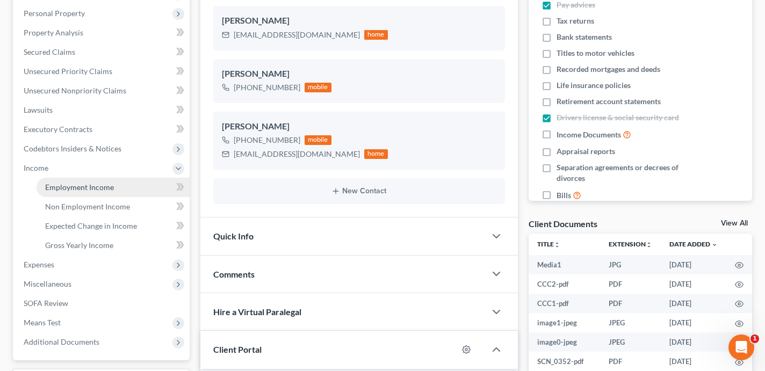
click at [95, 183] on span "Employment Income" at bounding box center [79, 187] width 69 height 9
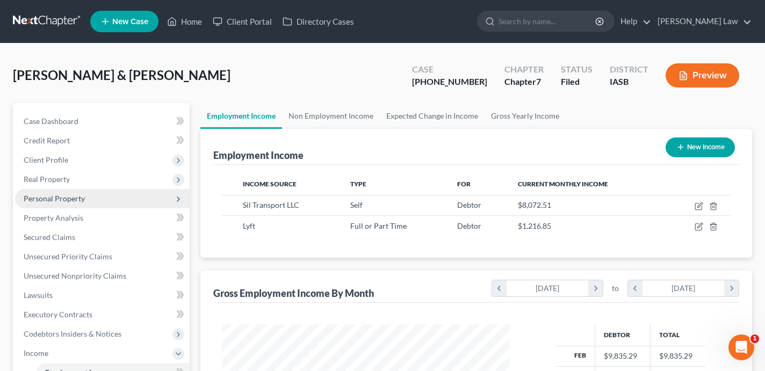
click at [123, 202] on span "Personal Property" at bounding box center [102, 198] width 175 height 19
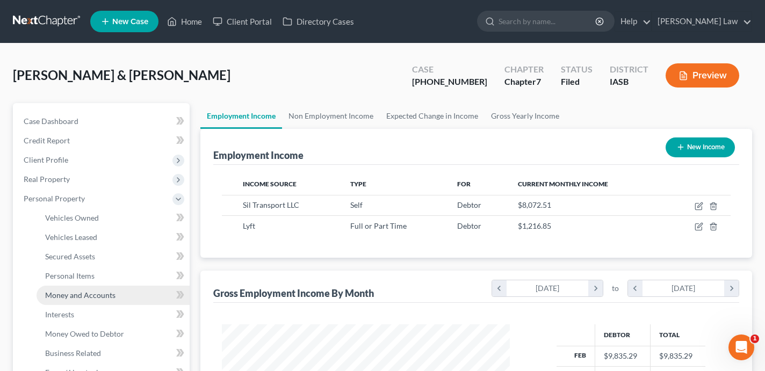
click at [137, 299] on link "Money and Accounts" at bounding box center [113, 295] width 153 height 19
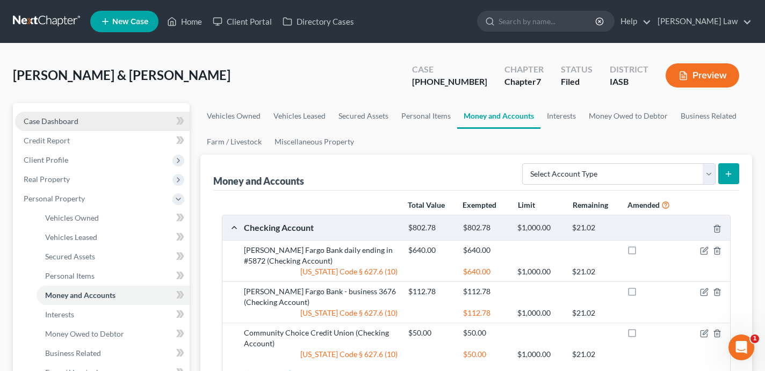
click at [134, 121] on link "Case Dashboard" at bounding box center [102, 121] width 175 height 19
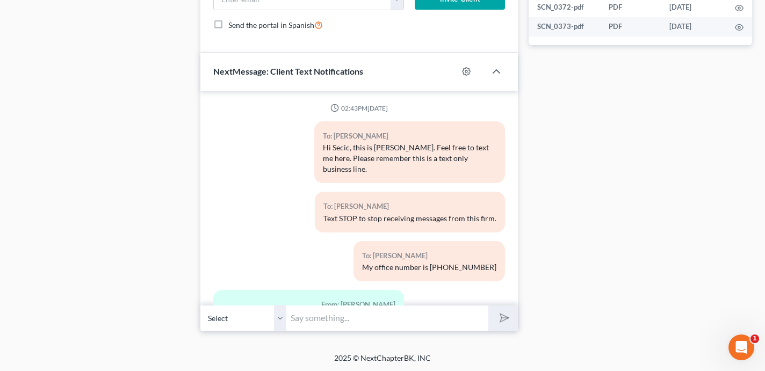
scroll to position [1302, 0]
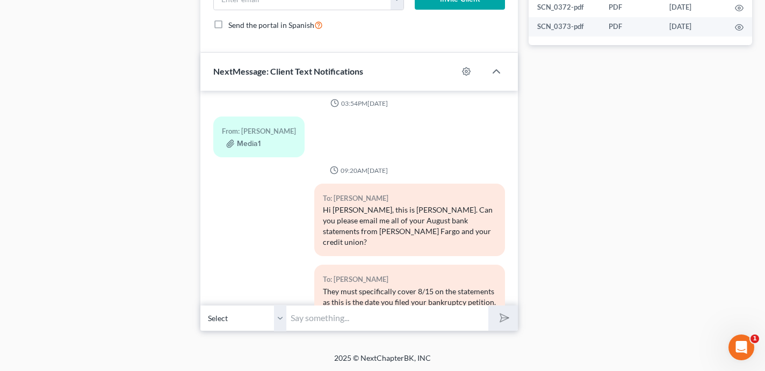
click at [408, 313] on input "text" at bounding box center [387, 318] width 202 height 26
click at [489, 306] on button "submit" at bounding box center [504, 318] width 30 height 25
type input "Fatima - can you please send your [PERSON_NAME] F"
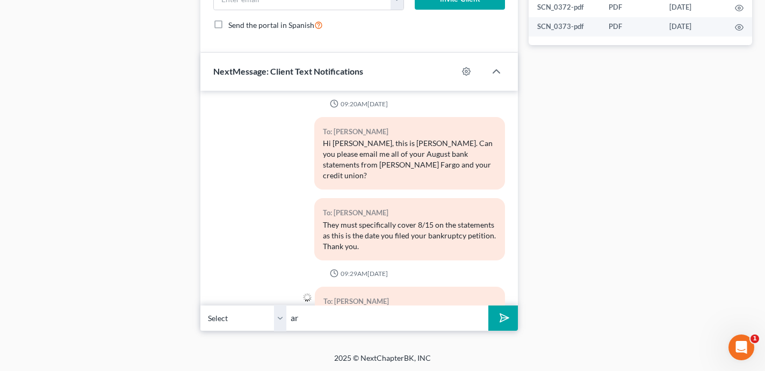
type input "a"
type input "Hi [PERSON_NAME] - can you please send all of your [PERSON_NAME] Fargo bank sta…"
click at [489, 306] on button "submit" at bounding box center [504, 318] width 30 height 25
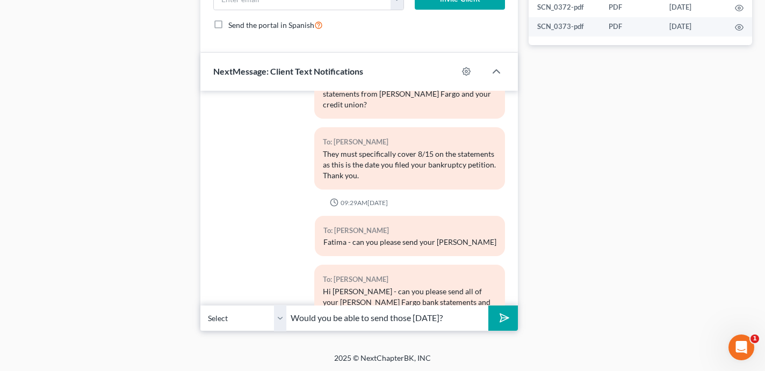
type input "Would you be able to send those [DATE]?"
click at [489, 306] on button "submit" at bounding box center [504, 318] width 30 height 25
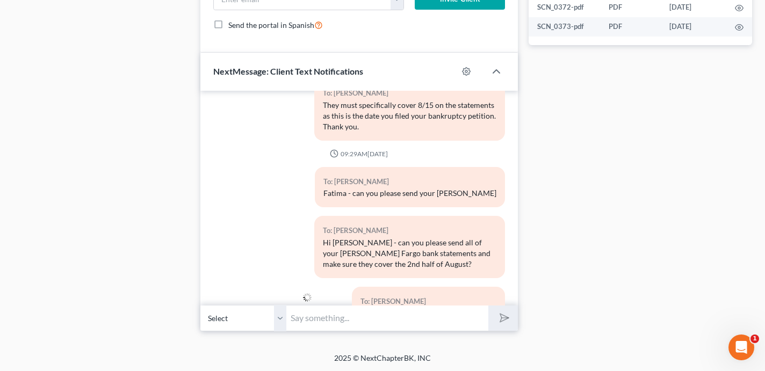
scroll to position [0, 0]
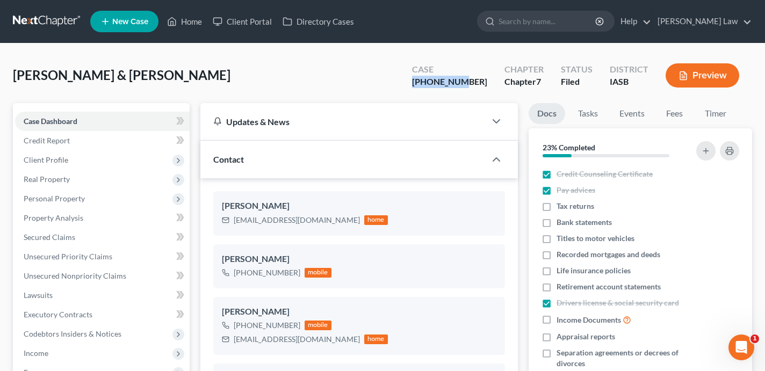
drag, startPoint x: 491, startPoint y: 83, endPoint x: 438, endPoint y: 83, distance: 53.2
click at [438, 83] on div "Case [PHONE_NUMBER]" at bounding box center [450, 77] width 92 height 32
copy div "[PHONE_NUMBER]"
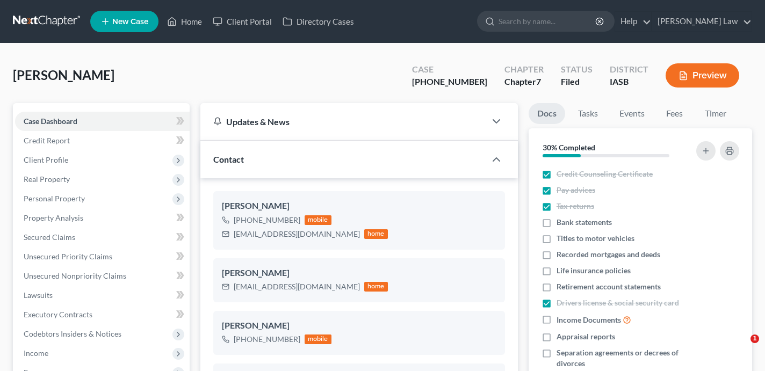
select select "0"
click at [193, 18] on link "Home" at bounding box center [185, 21] width 46 height 19
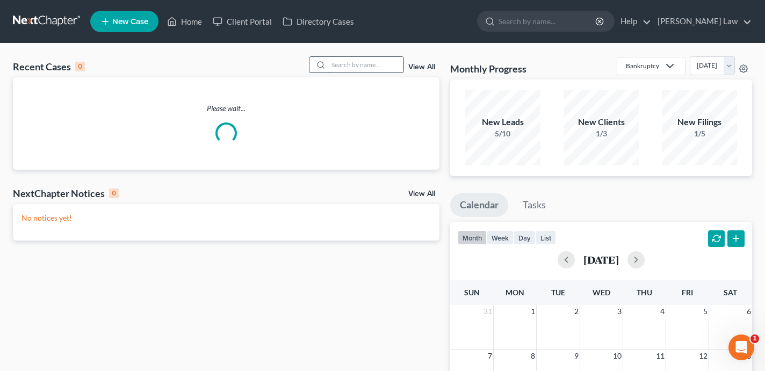
click at [351, 61] on input "search" at bounding box center [365, 65] width 75 height 16
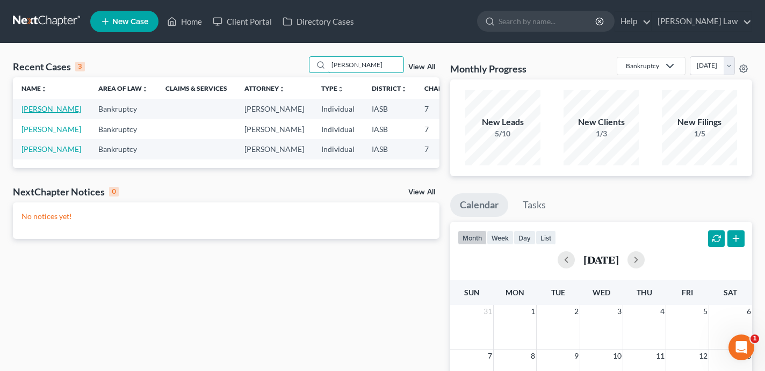
type input "[PERSON_NAME]"
click at [26, 113] on link "[PERSON_NAME]" at bounding box center [51, 108] width 60 height 9
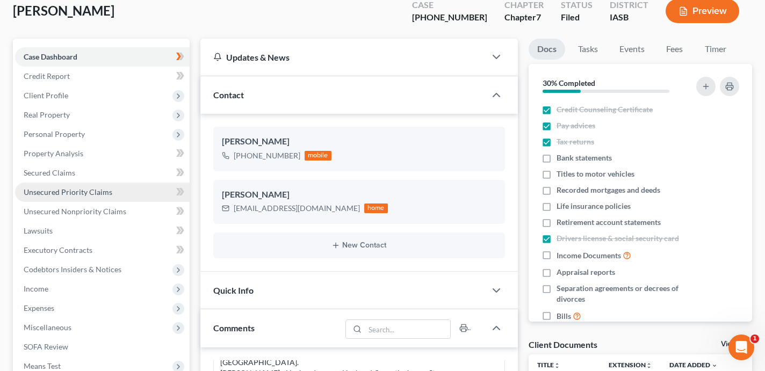
scroll to position [66, 0]
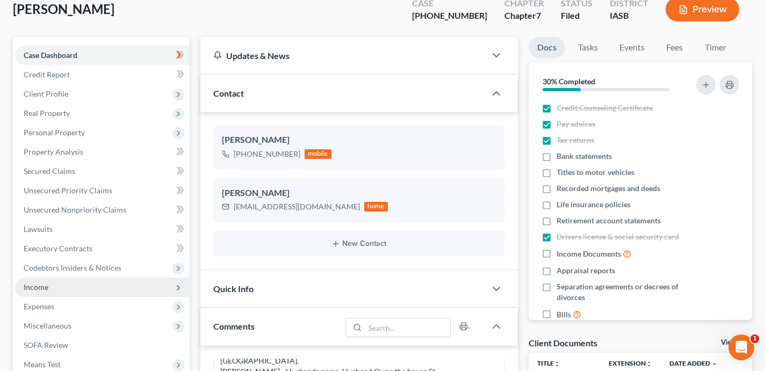
click at [88, 281] on span "Income" at bounding box center [102, 287] width 175 height 19
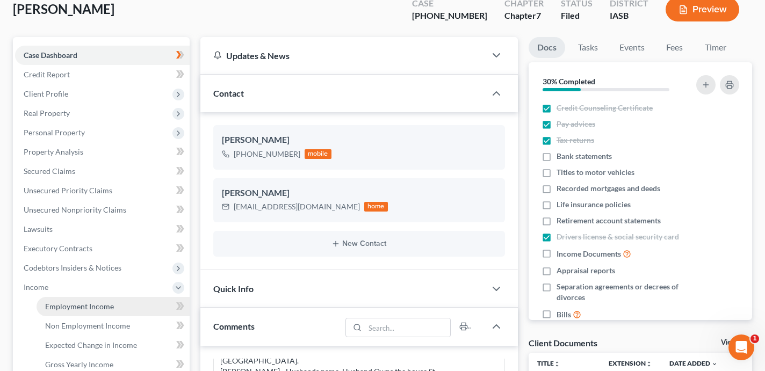
click at [92, 304] on span "Employment Income" at bounding box center [79, 306] width 69 height 9
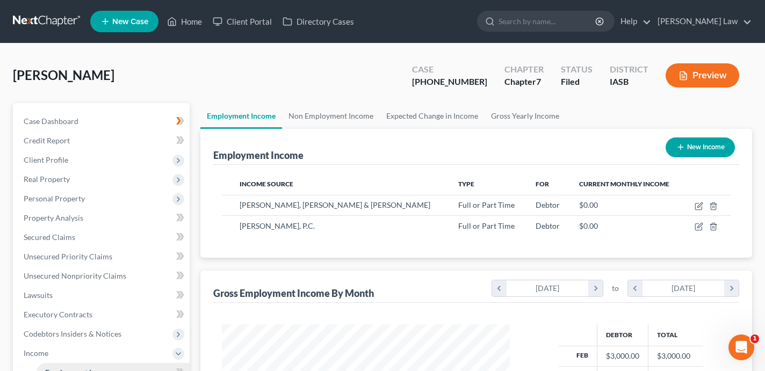
scroll to position [192, 309]
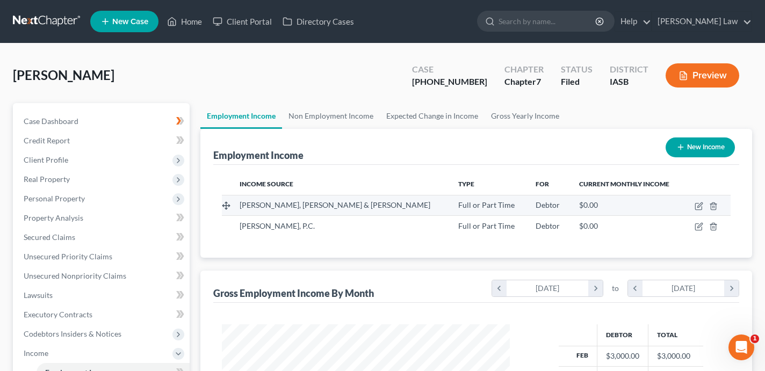
click at [341, 209] on span "[PERSON_NAME], [PERSON_NAME] & [PERSON_NAME]" at bounding box center [335, 204] width 191 height 9
click at [701, 204] on icon "button" at bounding box center [700, 205] width 5 height 5
select select "0"
select select "26"
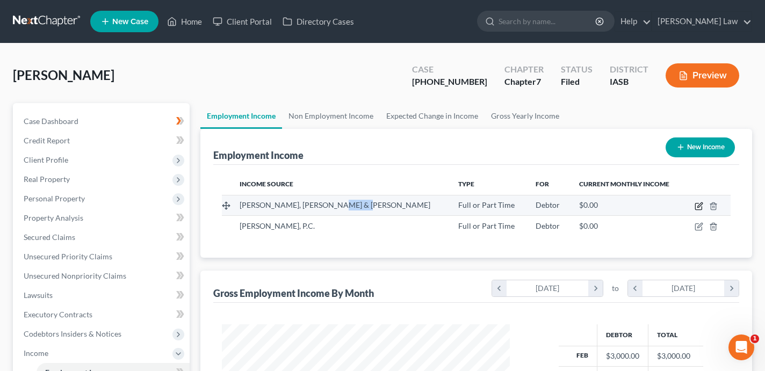
select select "1"
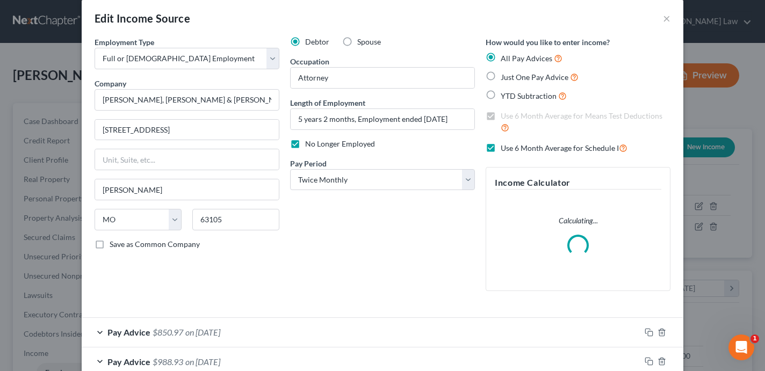
scroll to position [14, 0]
drag, startPoint x: 226, startPoint y: 101, endPoint x: 80, endPoint y: 96, distance: 146.8
click at [80, 96] on div "Edit Income Source × Employment Type * Select Full or Part Time Employment Self…" at bounding box center [382, 185] width 765 height 371
